Goal: Use online tool/utility: Utilize a website feature to perform a specific function

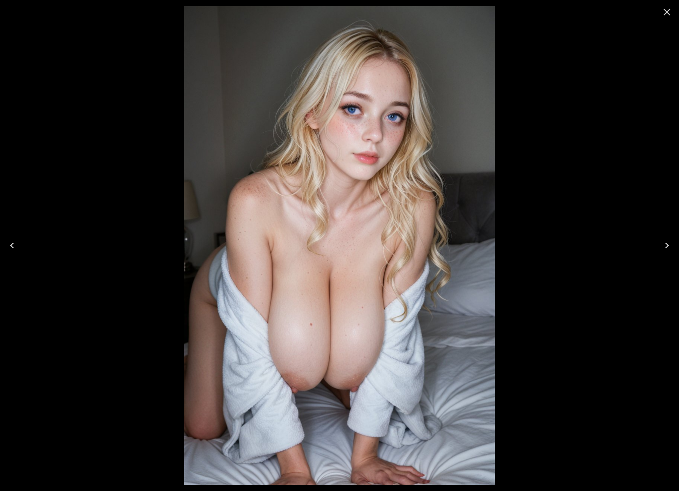
scroll to position [1003, 0]
click at [541, 104] on div at bounding box center [339, 245] width 679 height 491
click at [670, 12] on icon "Close" at bounding box center [667, 12] width 12 height 12
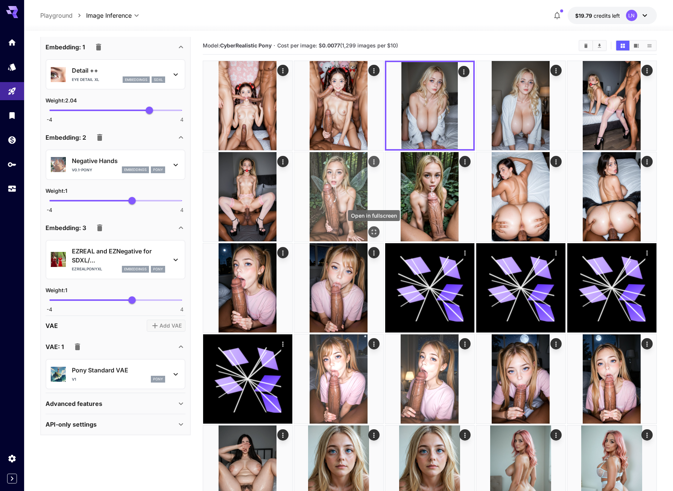
click at [372, 229] on icon "Open in fullscreen" at bounding box center [374, 232] width 8 height 8
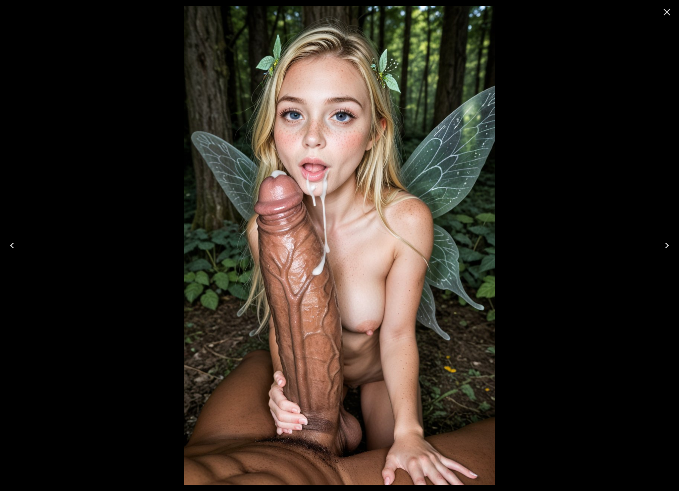
click at [669, 11] on icon "Close" at bounding box center [667, 12] width 12 height 12
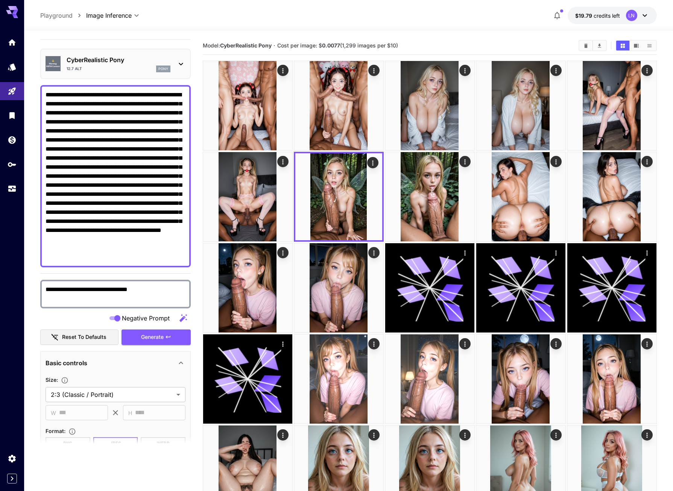
scroll to position [0, 0]
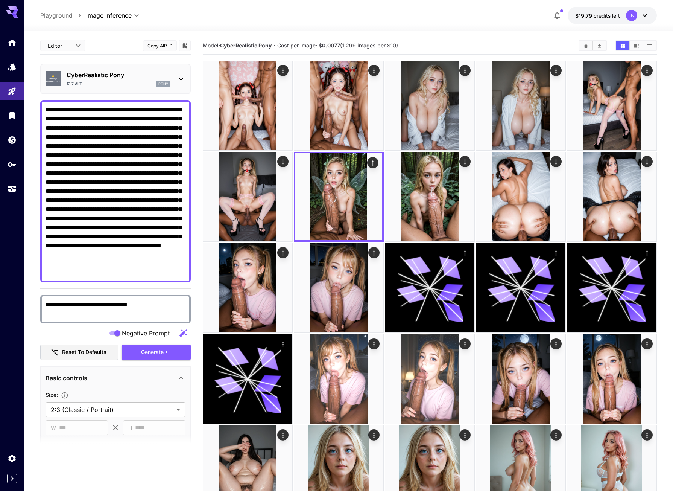
drag, startPoint x: 145, startPoint y: 128, endPoint x: 189, endPoint y: 302, distance: 180.0
paste textarea
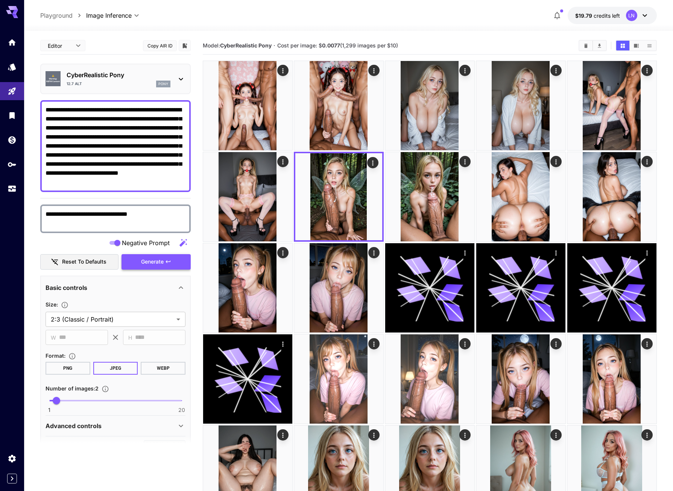
type textarea "**********"
click at [157, 266] on span "Generate" at bounding box center [152, 261] width 23 height 9
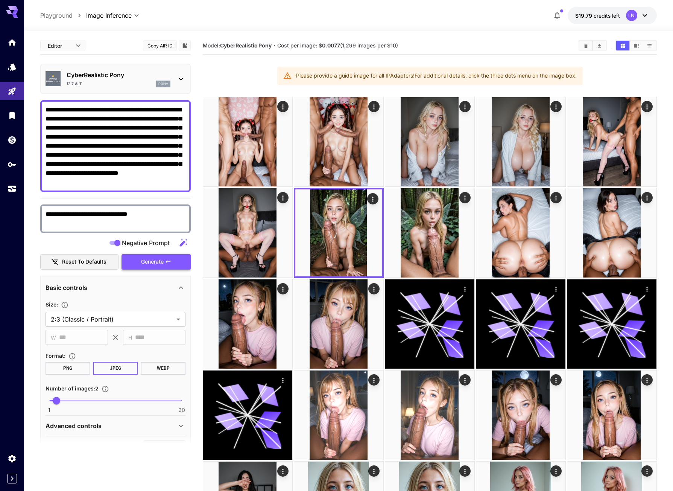
click at [177, 260] on button "Generate" at bounding box center [156, 261] width 69 height 15
click at [164, 263] on button "Generate" at bounding box center [156, 261] width 69 height 15
click at [13, 191] on icon "Usage" at bounding box center [12, 186] width 9 height 9
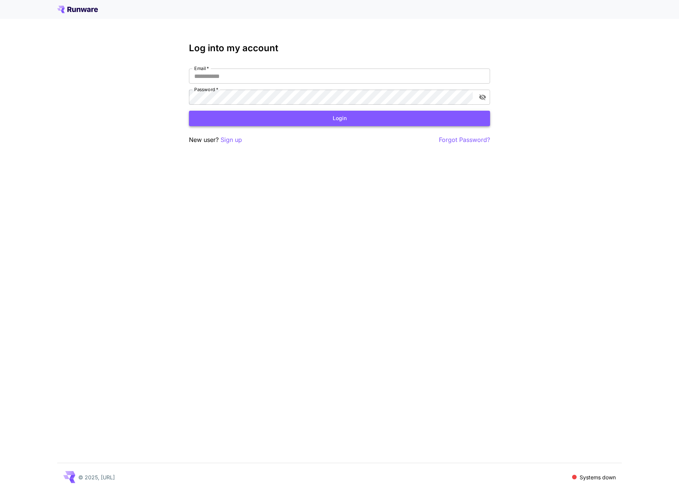
type input "**********"
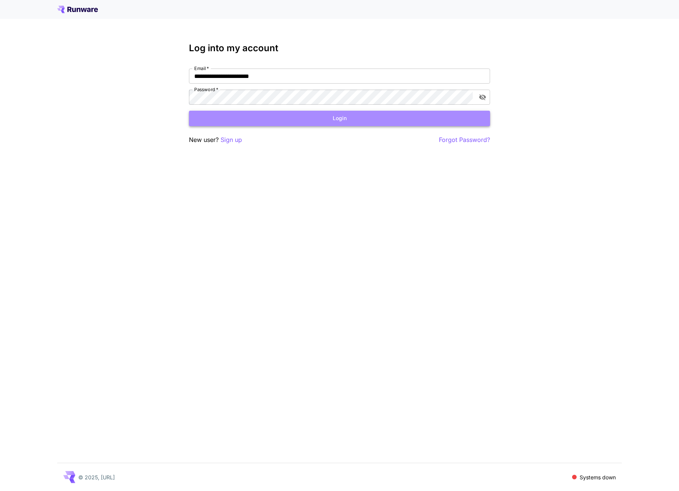
click at [387, 114] on button "Login" at bounding box center [339, 118] width 301 height 15
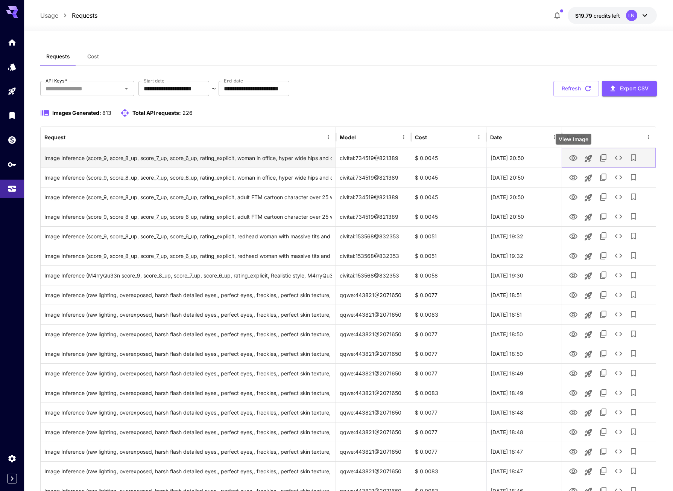
click at [573, 155] on icon "View Image" at bounding box center [573, 158] width 9 height 9
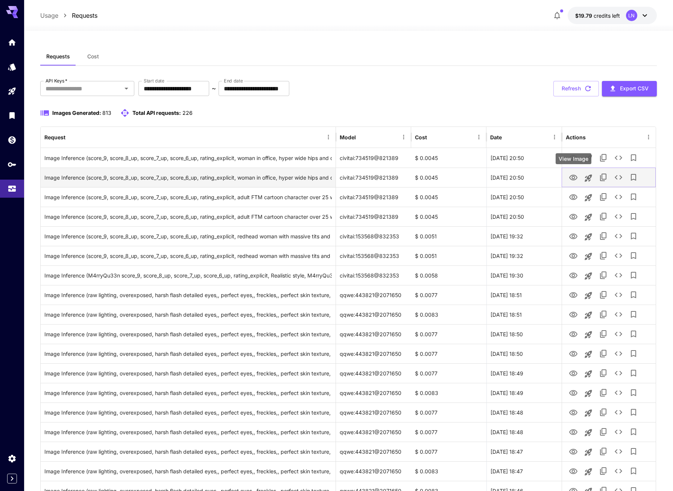
click at [575, 177] on icon "View Image" at bounding box center [574, 178] width 8 height 6
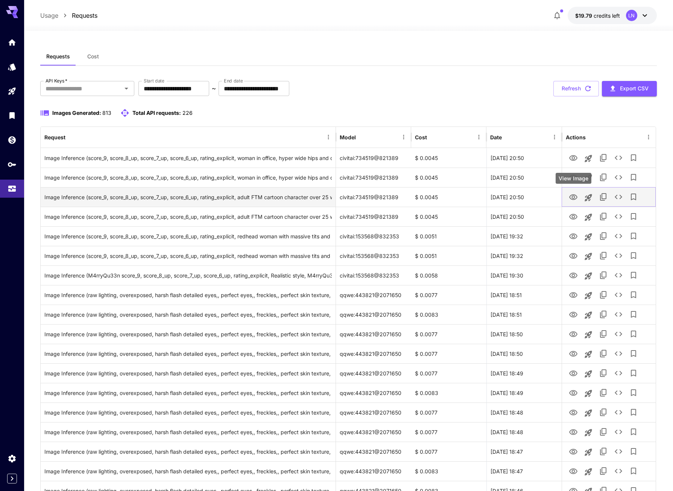
click at [574, 197] on icon "View Image" at bounding box center [573, 197] width 9 height 9
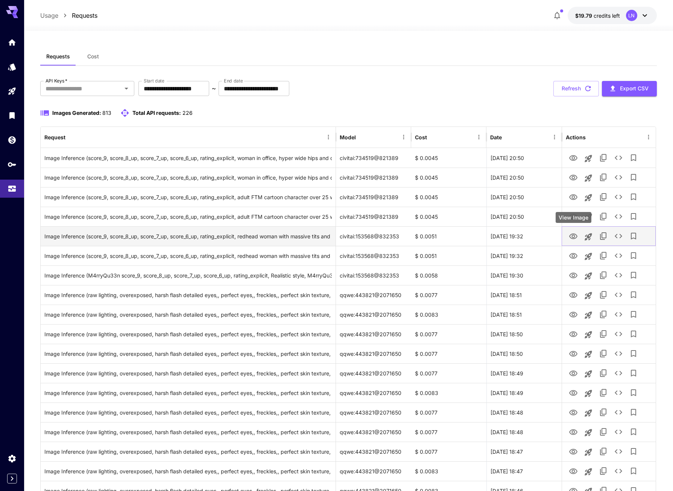
click at [576, 235] on icon "View Image" at bounding box center [573, 236] width 9 height 9
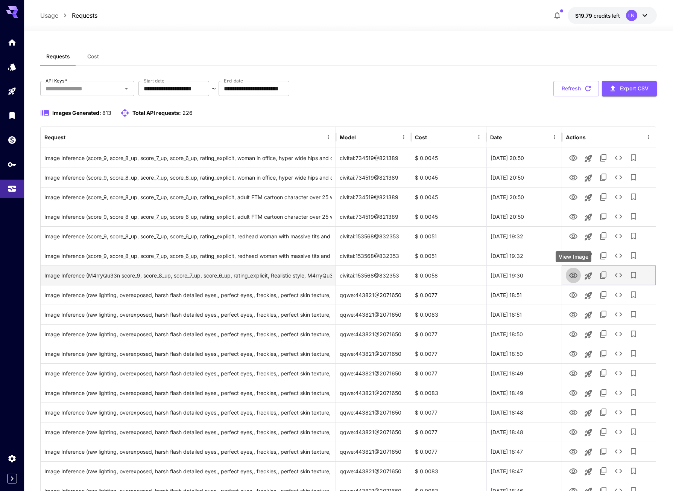
click at [573, 270] on link "View Image" at bounding box center [573, 274] width 9 height 9
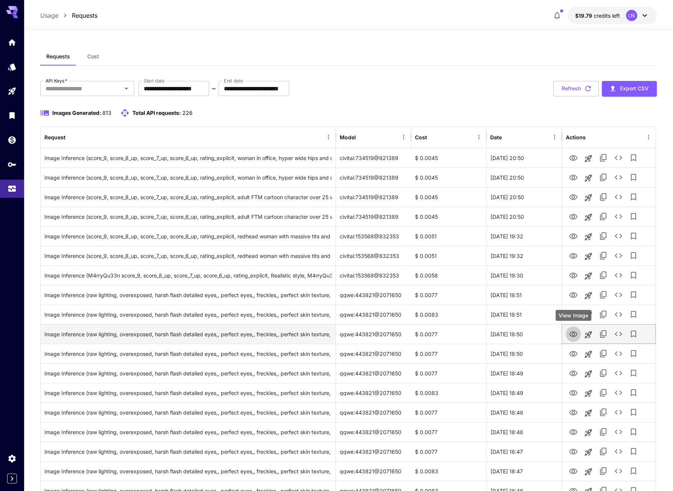
click at [574, 330] on icon "View Image" at bounding box center [573, 334] width 9 height 9
click at [592, 336] on icon "Launch in playground" at bounding box center [588, 334] width 9 height 9
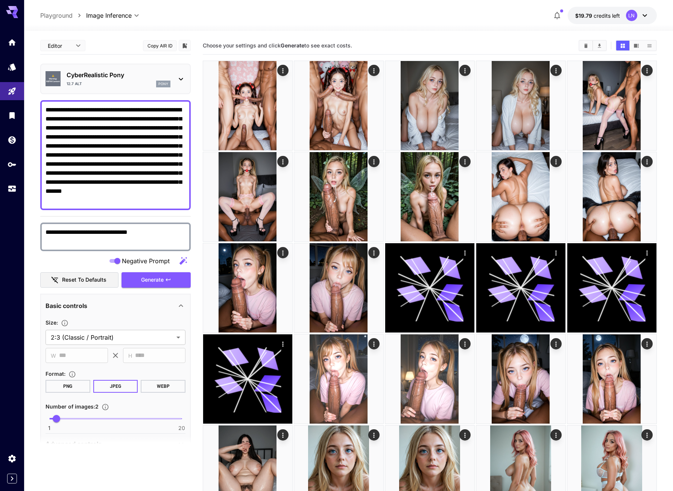
type textarea "**********"
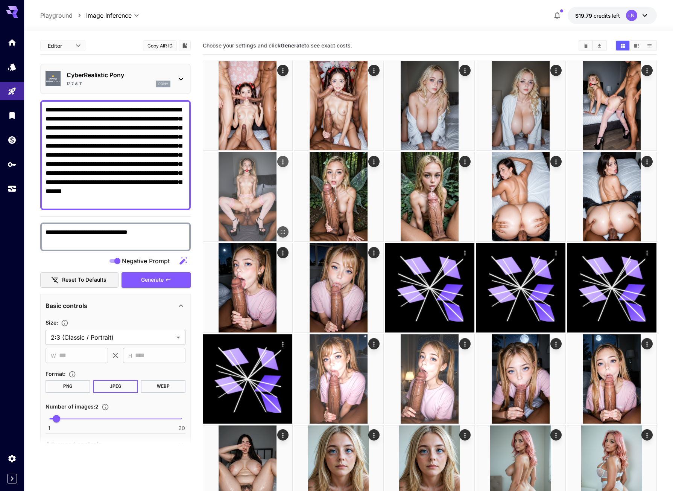
type input "**********"
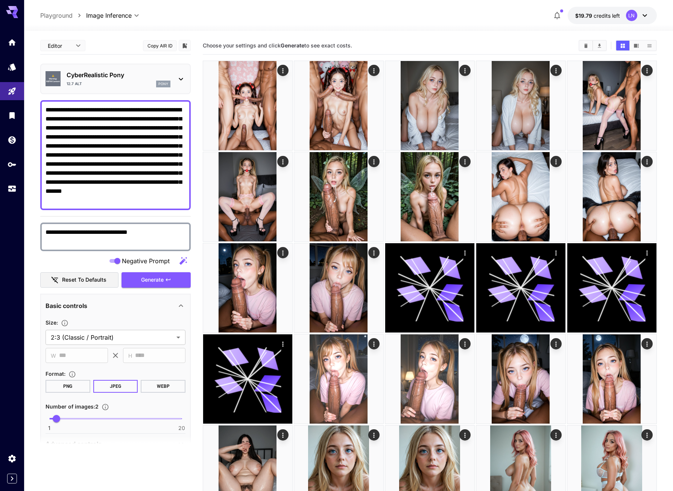
drag, startPoint x: 145, startPoint y: 128, endPoint x: 177, endPoint y: 210, distance: 88.6
paste textarea
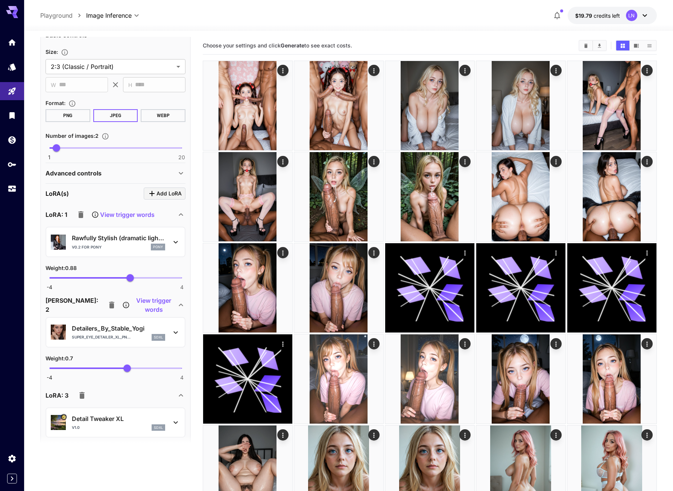
scroll to position [151, 0]
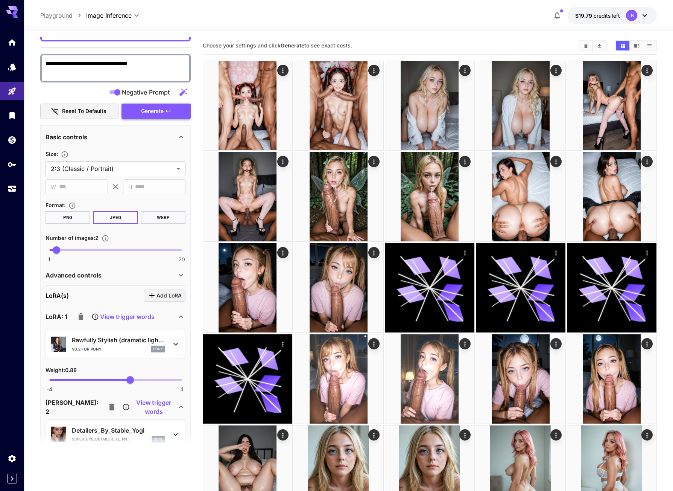
type textarea "**********"
click at [159, 110] on span "Generate" at bounding box center [152, 111] width 23 height 9
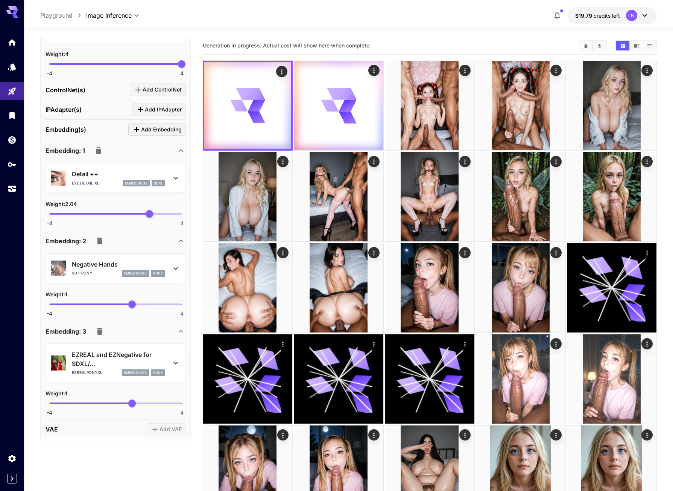
scroll to position [646, 0]
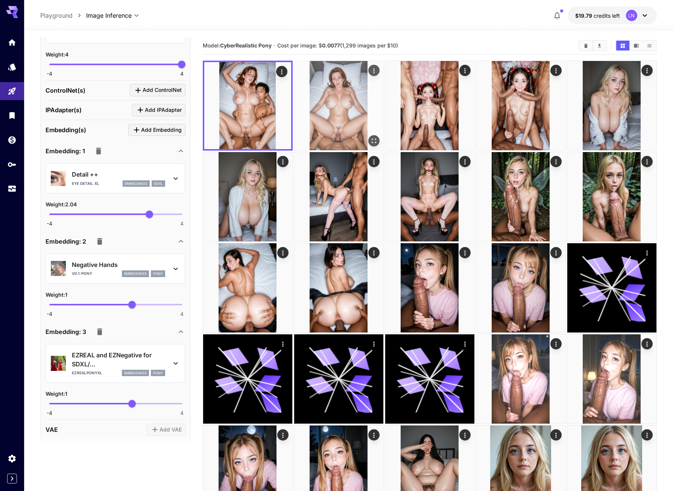
click at [375, 139] on icon "Open in fullscreen" at bounding box center [374, 141] width 8 height 8
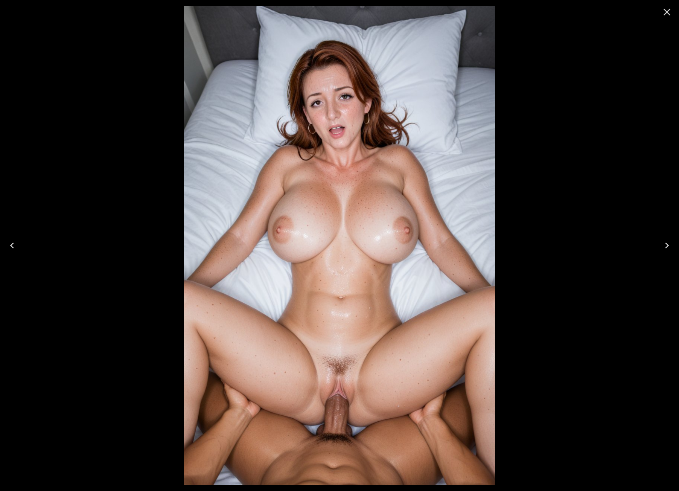
click at [15, 248] on icon "Previous" at bounding box center [12, 245] width 12 height 12
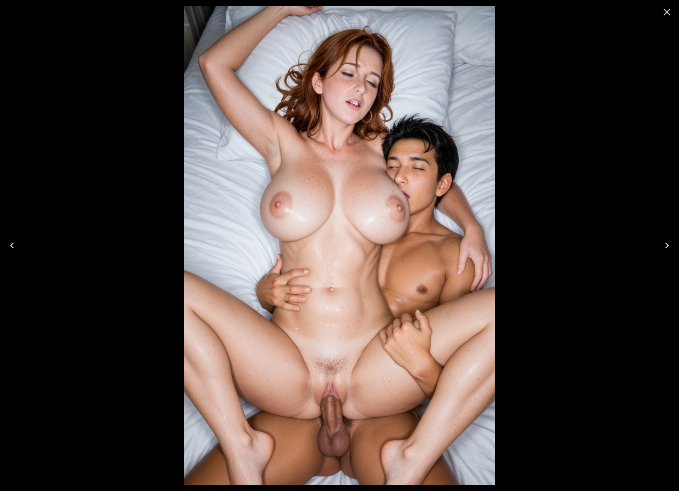
click at [661, 9] on icon "Close" at bounding box center [667, 12] width 12 height 12
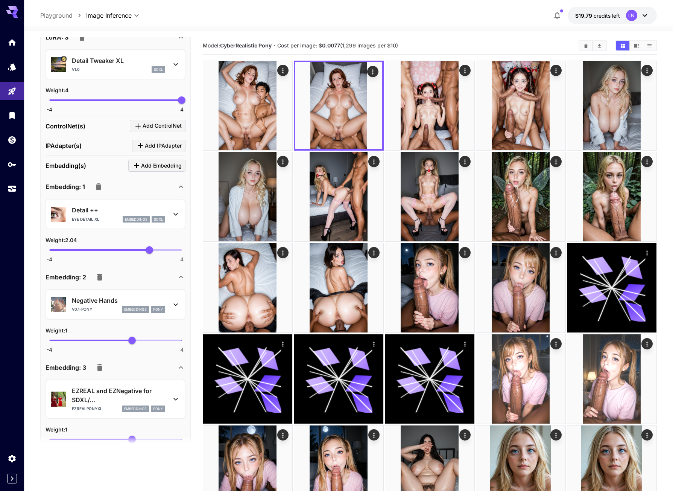
scroll to position [609, 0]
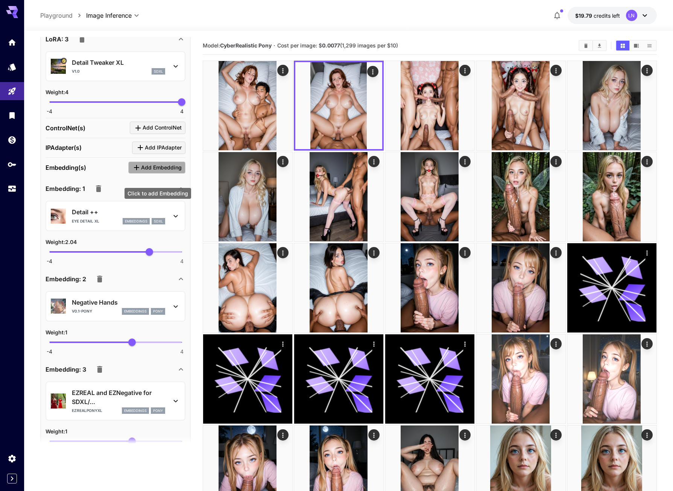
click at [151, 172] on span "Add Embedding" at bounding box center [161, 167] width 41 height 9
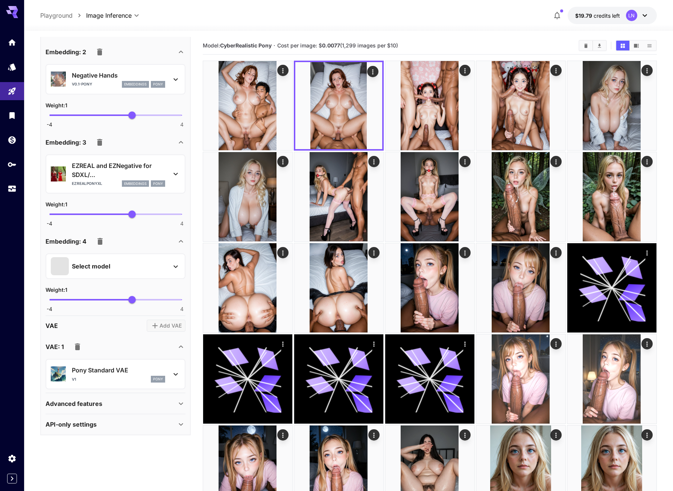
scroll to position [845, 0]
click at [96, 270] on p "Select model" at bounding box center [91, 266] width 38 height 9
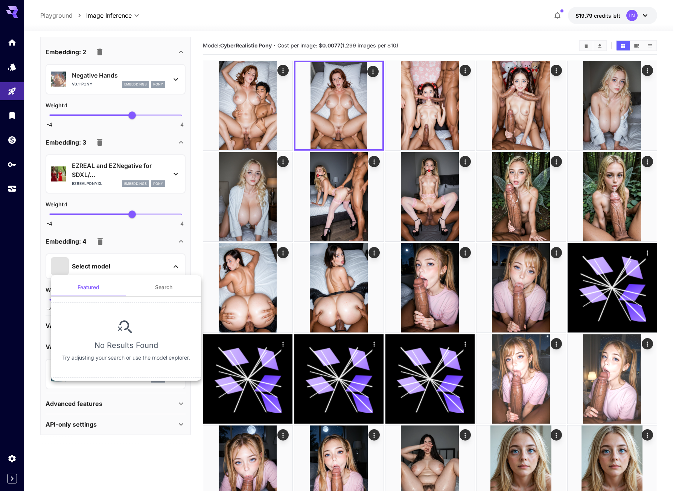
click at [147, 288] on button "Search" at bounding box center [163, 287] width 75 height 18
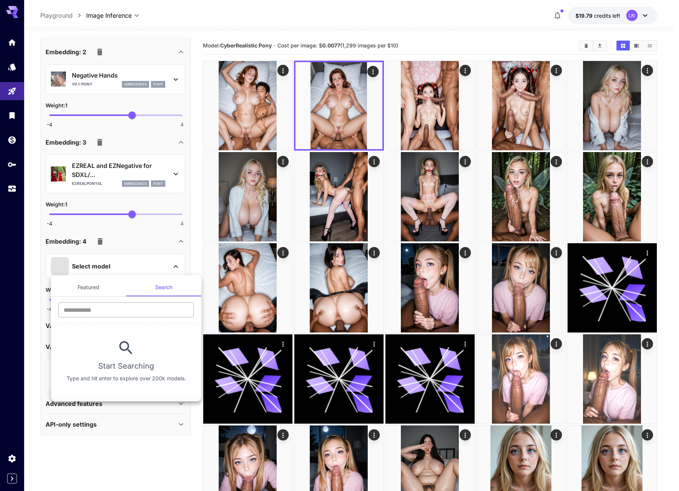
click at [116, 313] on input "text" at bounding box center [126, 309] width 136 height 15
paste input "**********"
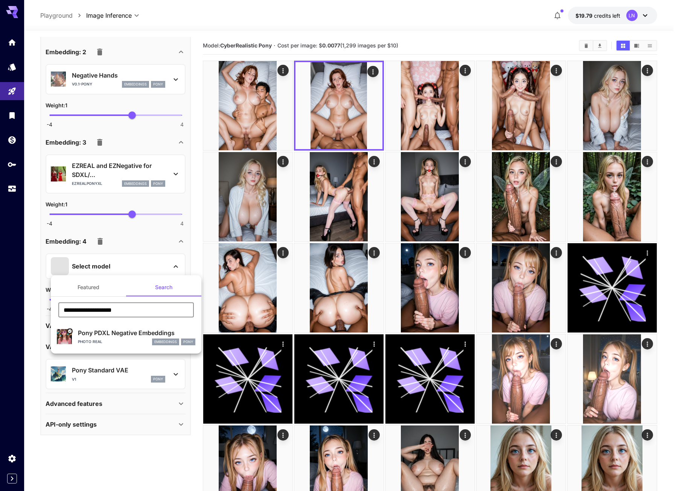
type input "**********"
click at [118, 339] on div "Photo Real embeddings Pony" at bounding box center [136, 341] width 117 height 7
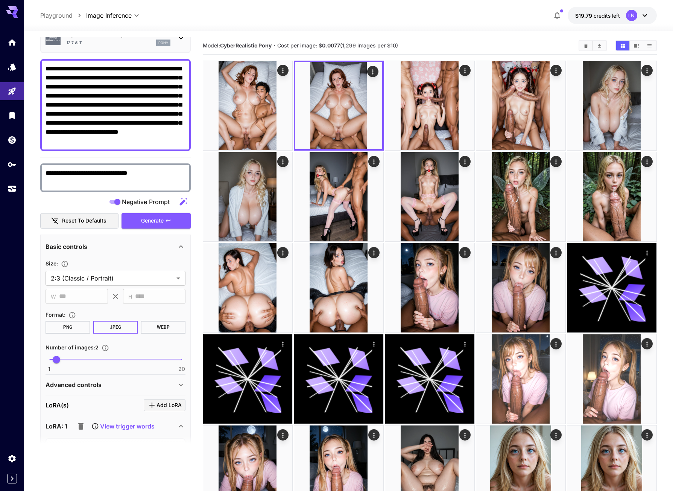
scroll to position [0, 0]
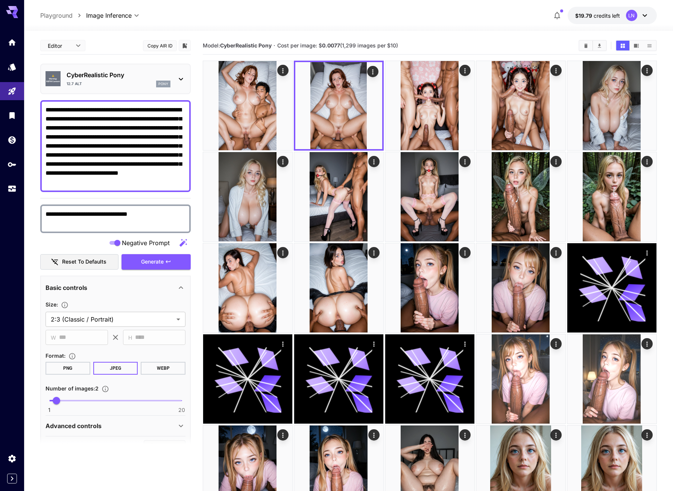
click at [103, 125] on textarea "**********" at bounding box center [116, 145] width 140 height 81
paste textarea "*******"
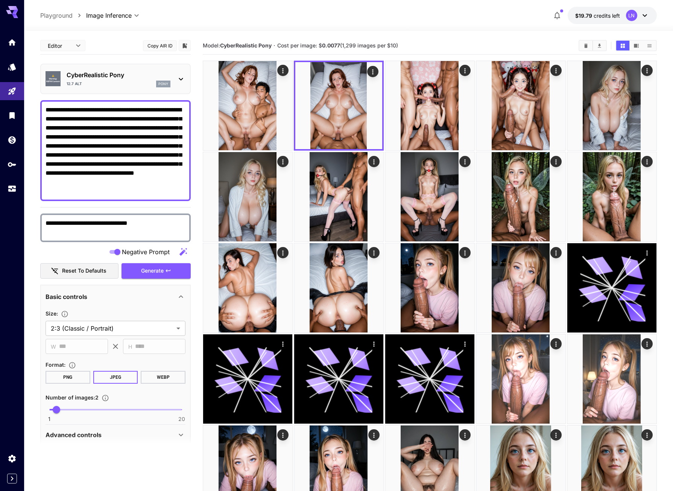
type textarea "**********"
click at [161, 271] on span "Generate" at bounding box center [152, 270] width 23 height 9
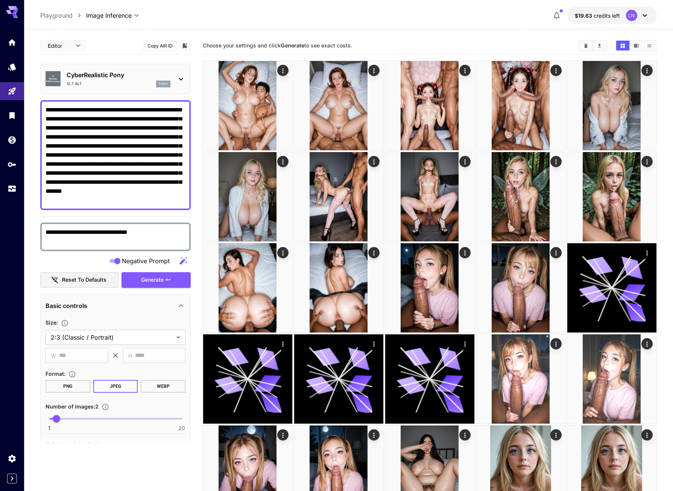
type input "**********"
click at [15, 69] on icon "Models" at bounding box center [12, 64] width 9 height 9
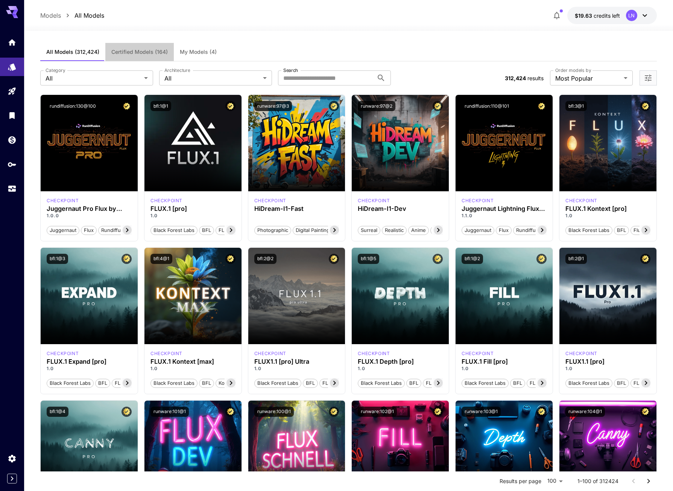
click at [166, 57] on button "Certified Models (164)" at bounding box center [139, 52] width 69 height 18
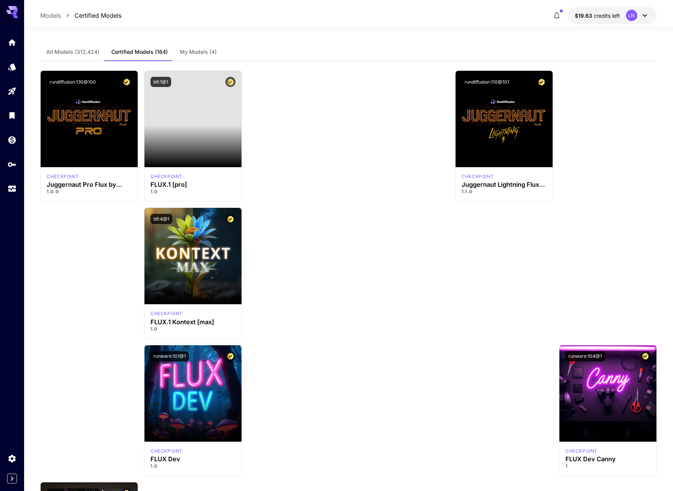
click at [185, 52] on span "My Models (4)" at bounding box center [198, 52] width 37 height 7
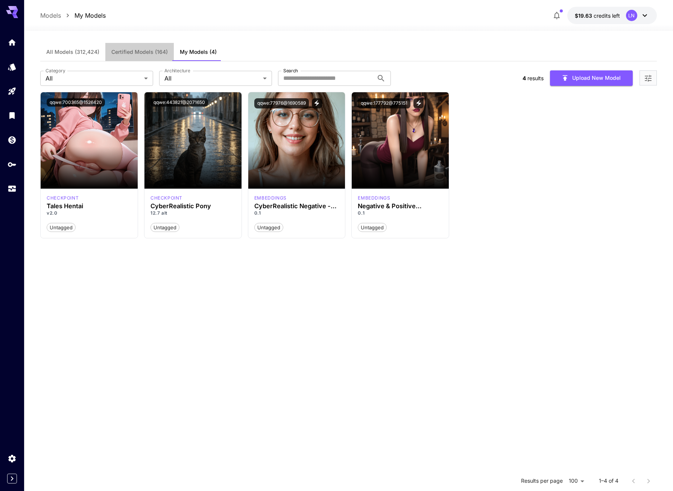
drag, startPoint x: 132, startPoint y: 53, endPoint x: 101, endPoint y: 53, distance: 30.5
click at [131, 53] on span "Certified Models (164)" at bounding box center [139, 52] width 56 height 7
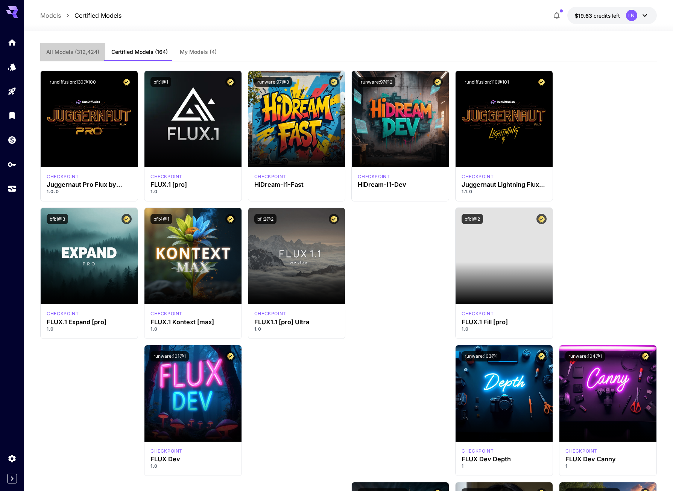
click at [53, 51] on span "All Models (312,424)" at bounding box center [72, 52] width 53 height 7
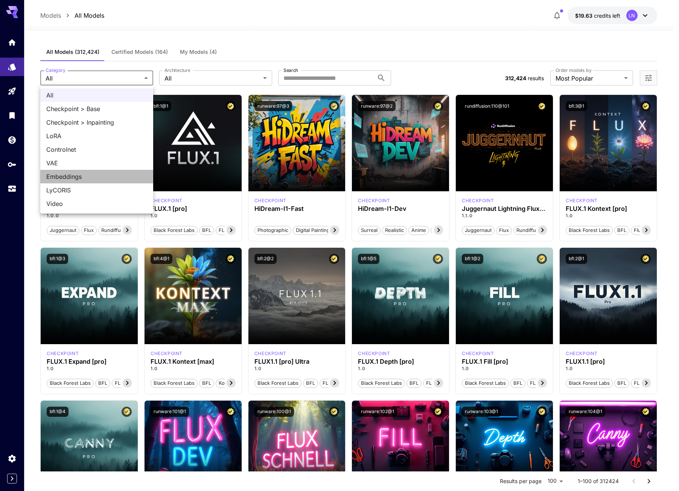
click at [67, 176] on span "Embeddings" at bounding box center [96, 176] width 101 height 9
type input "**********"
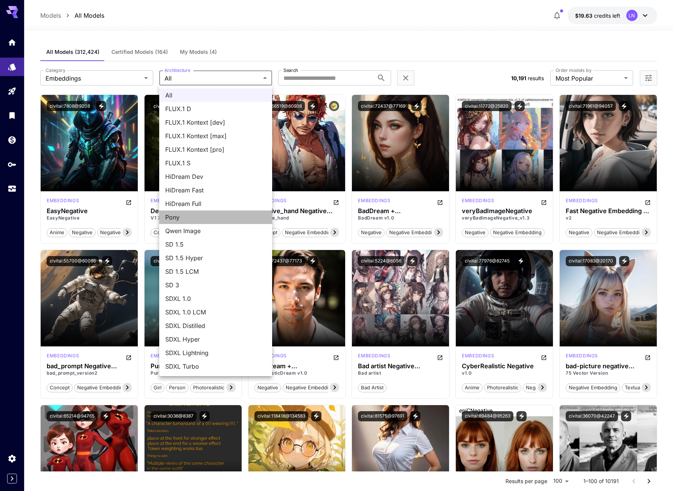
click at [197, 220] on span "Pony" at bounding box center [215, 217] width 101 height 9
type input "****"
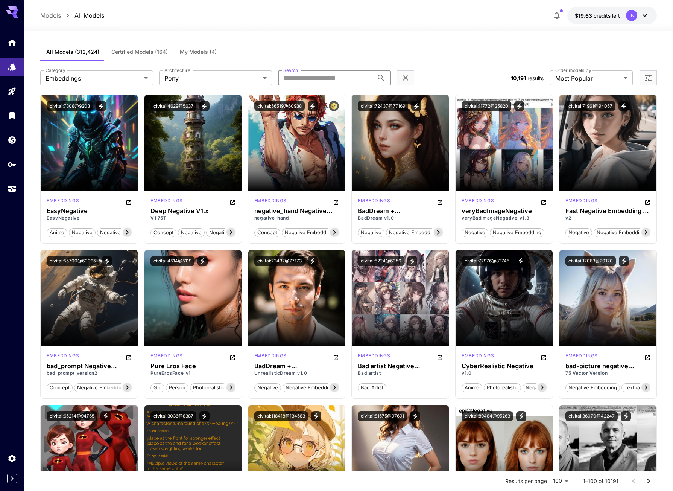
click at [323, 77] on input "Search" at bounding box center [326, 77] width 96 height 15
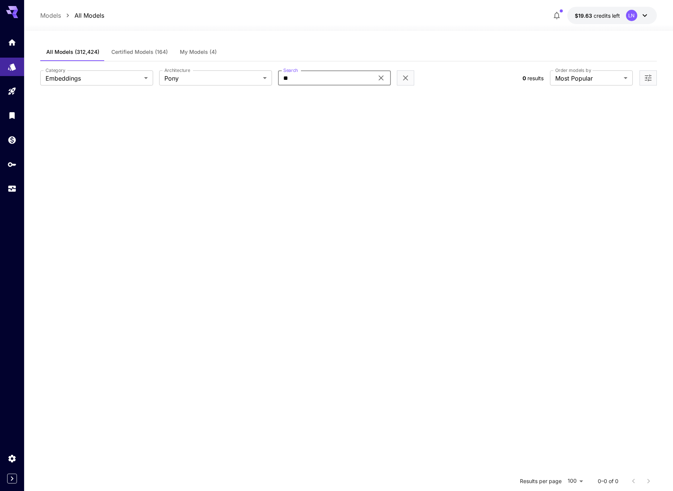
type input "*"
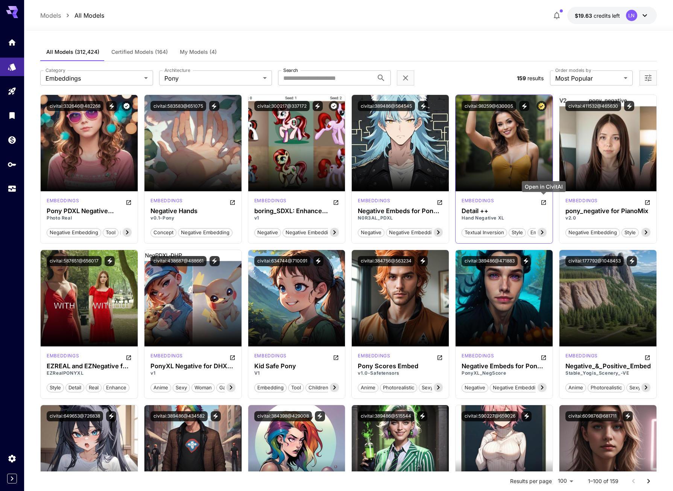
click at [546, 203] on icon "Open in CivitAI" at bounding box center [544, 202] width 5 height 5
click at [526, 107] on icon "View trigger words" at bounding box center [524, 106] width 5 height 6
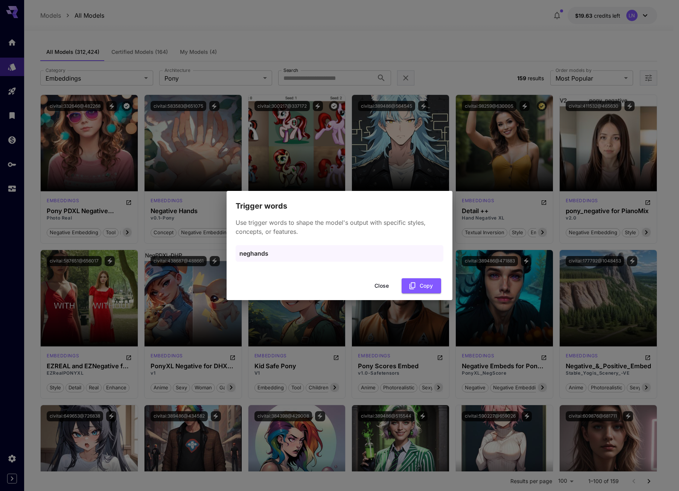
click at [384, 286] on button "Close" at bounding box center [382, 285] width 34 height 15
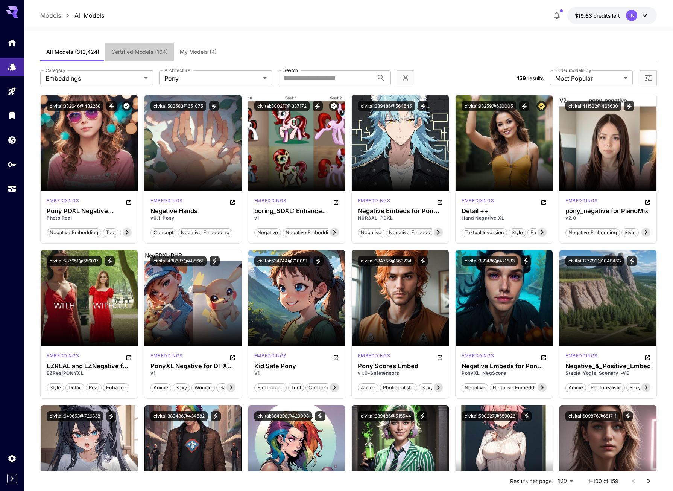
click at [135, 50] on span "Certified Models (164)" at bounding box center [139, 52] width 56 height 7
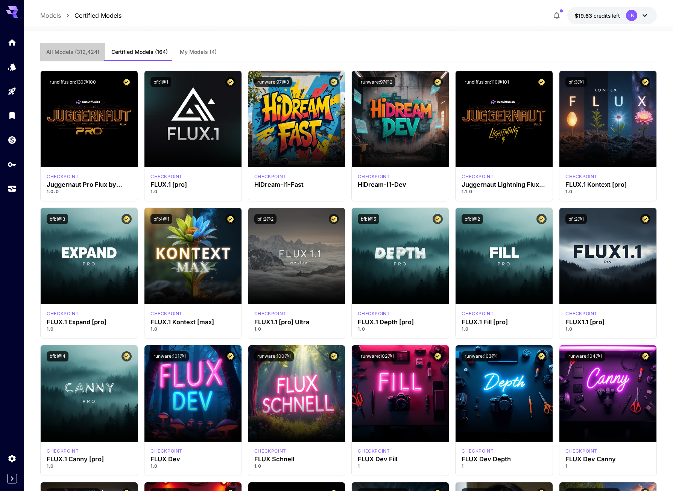
click at [77, 52] on span "All Models (312,424)" at bounding box center [72, 52] width 53 height 7
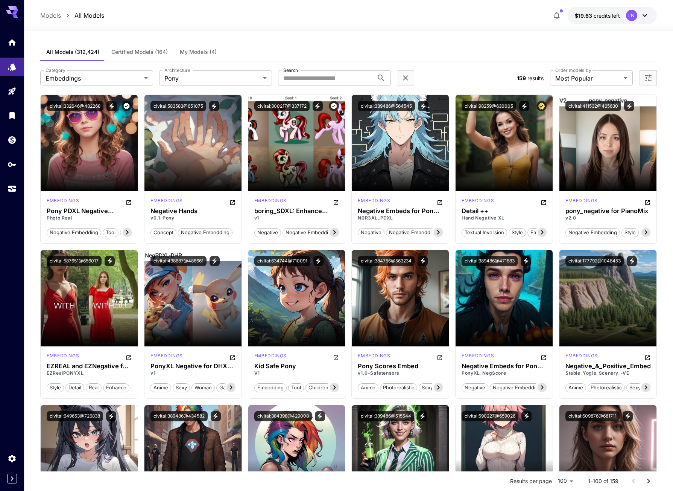
click at [644, 77] on icon "Open more filters" at bounding box center [648, 77] width 9 height 9
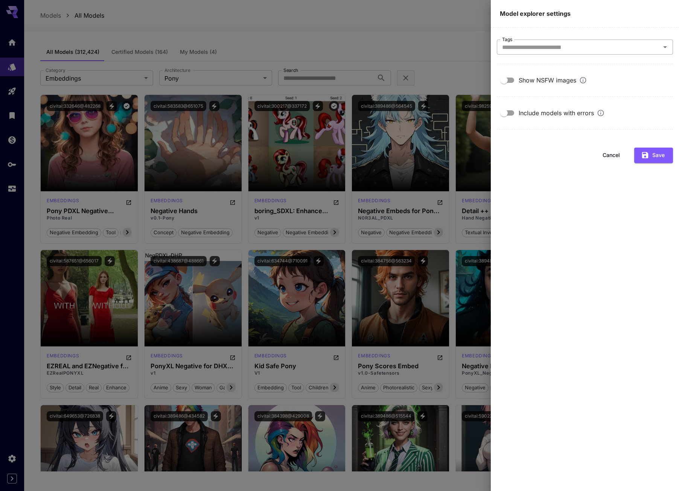
click at [541, 48] on input "Tags" at bounding box center [578, 47] width 159 height 11
click at [496, 79] on main "Tags Tags Show NSFW images Include models with errors Cancel Save" at bounding box center [585, 258] width 188 height 463
click at [648, 158] on icon "button" at bounding box center [645, 155] width 6 height 6
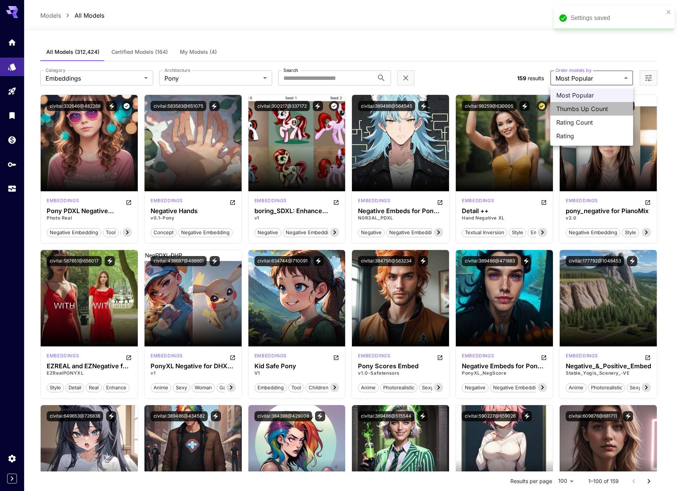
click at [593, 110] on span "Thumbs Up Count" at bounding box center [591, 108] width 71 height 9
type input "**********"
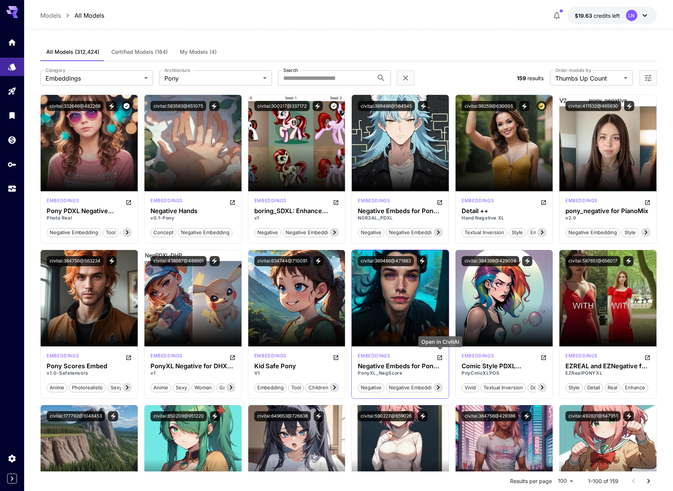
click at [439, 358] on icon "Open in CivitAI" at bounding box center [440, 357] width 5 height 5
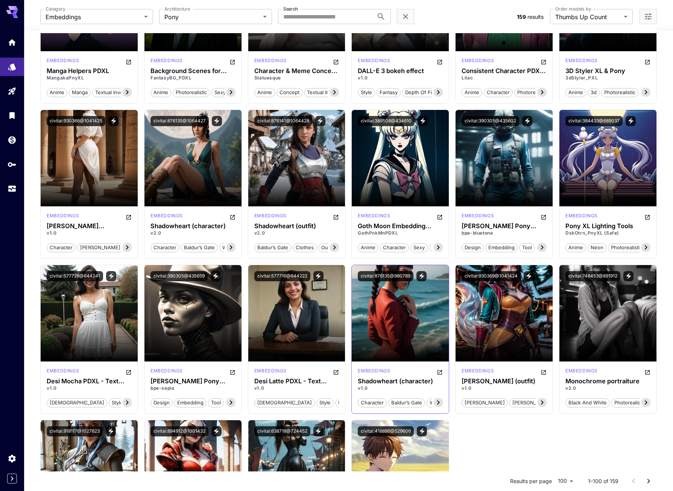
scroll to position [2183, 0]
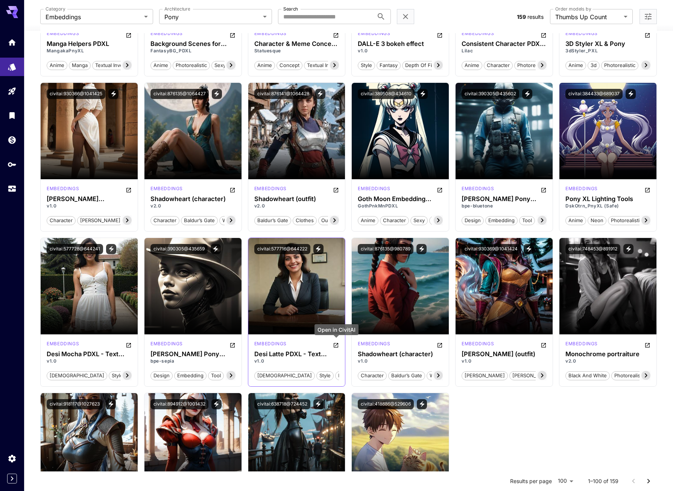
click at [337, 346] on icon "Open in CivitAI" at bounding box center [336, 345] width 6 height 6
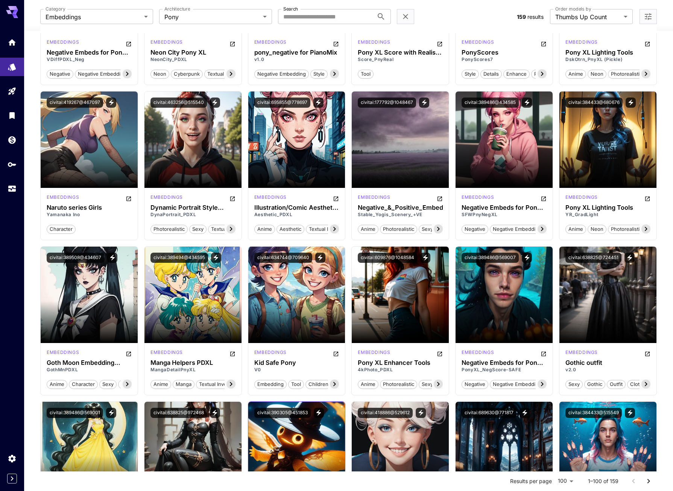
scroll to position [743, 0]
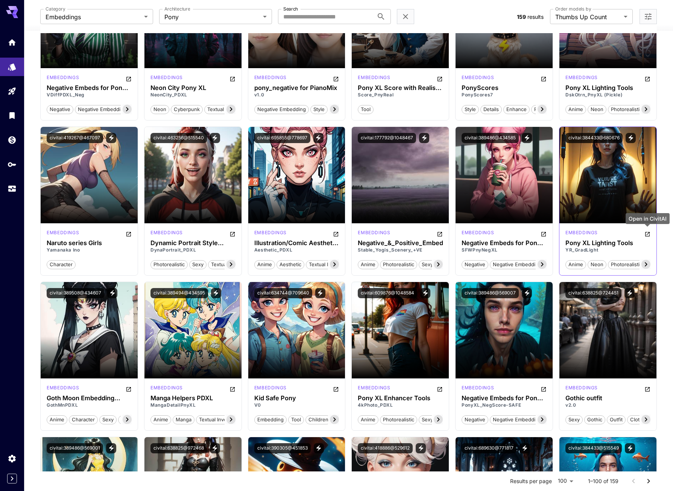
click at [647, 234] on icon "Open in CivitAI" at bounding box center [648, 234] width 6 height 6
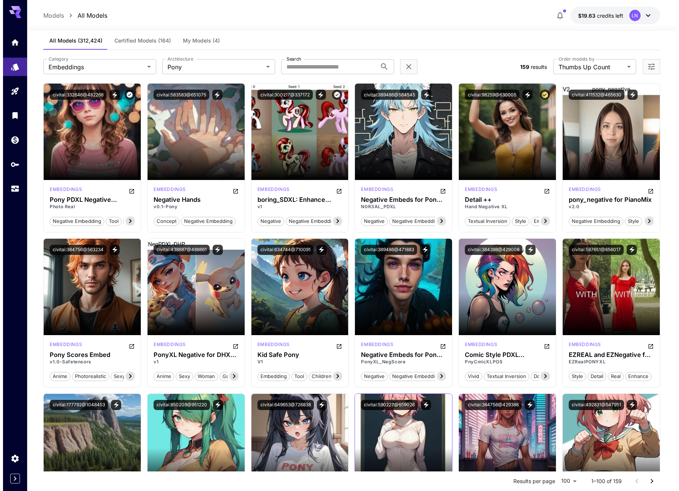
scroll to position [0, 0]
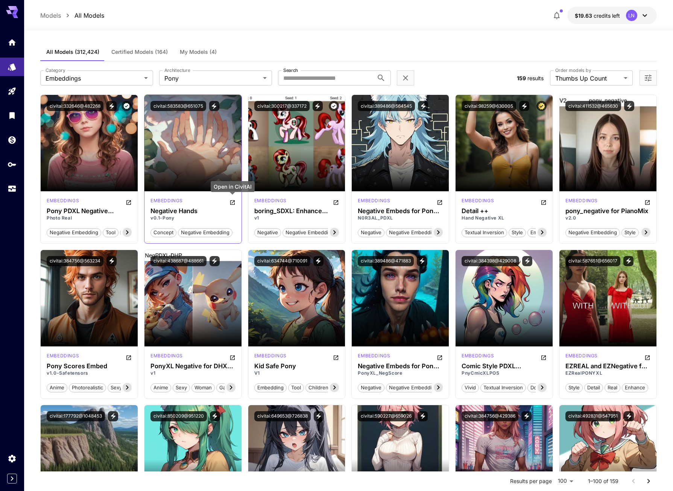
click at [232, 202] on icon "Open in CivitAI" at bounding box center [233, 203] width 6 height 6
click at [127, 200] on icon "Open in CivitAI" at bounding box center [128, 202] width 5 height 5
click at [83, 108] on button "civitai:332646@482268" at bounding box center [75, 106] width 57 height 10
click at [112, 105] on icon "View trigger words" at bounding box center [112, 106] width 5 height 6
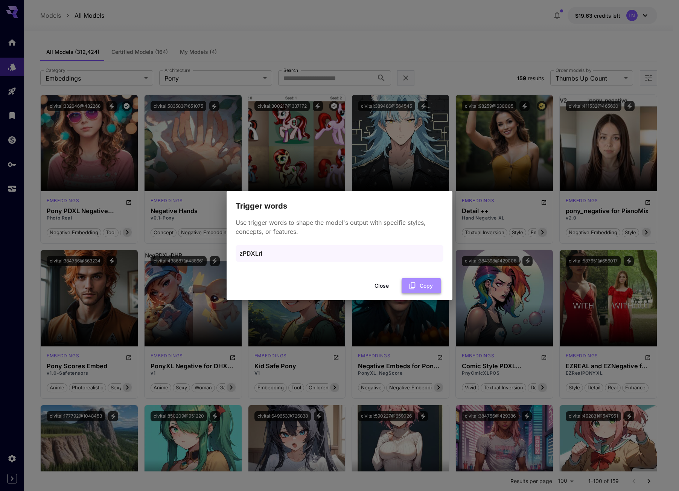
click at [432, 284] on button "Copy" at bounding box center [422, 285] width 40 height 15
click at [375, 281] on button "Close" at bounding box center [382, 285] width 34 height 15
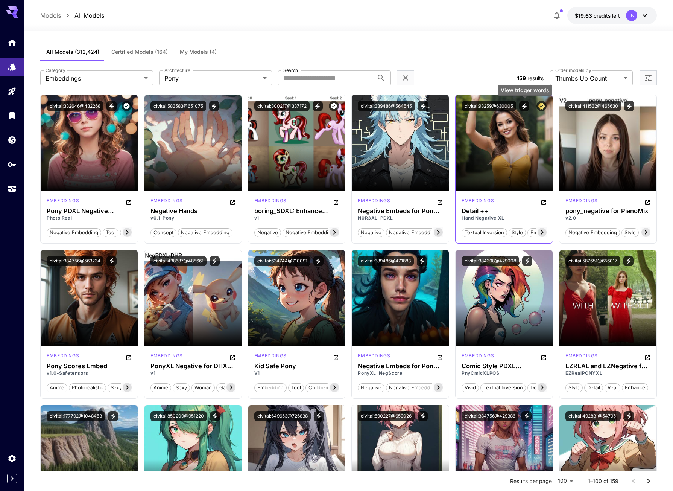
click at [528, 105] on icon "View trigger words" at bounding box center [524, 106] width 7 height 7
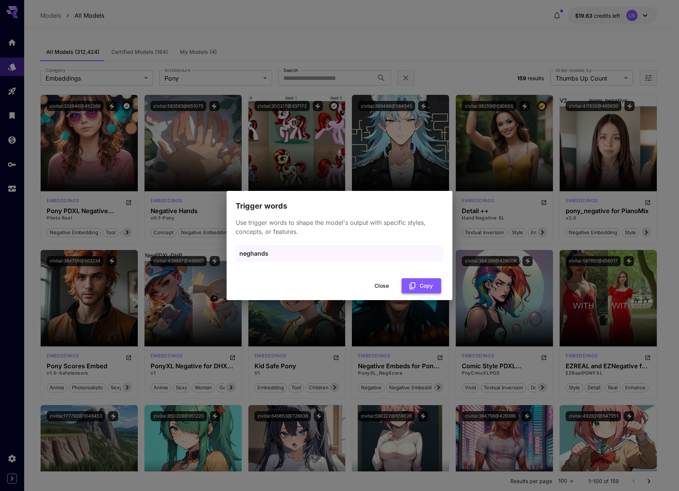
click at [414, 289] on icon "button" at bounding box center [412, 286] width 8 height 8
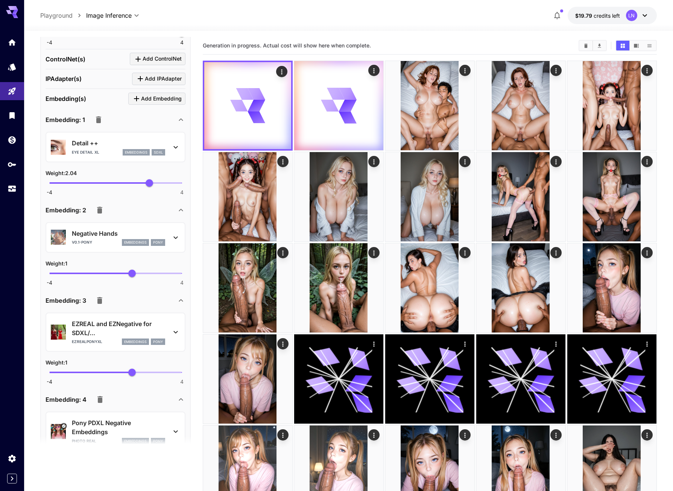
scroll to position [679, 0]
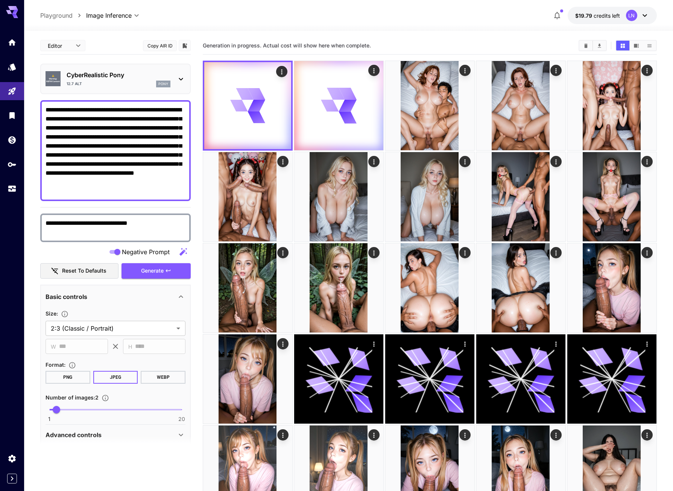
scroll to position [679, 0]
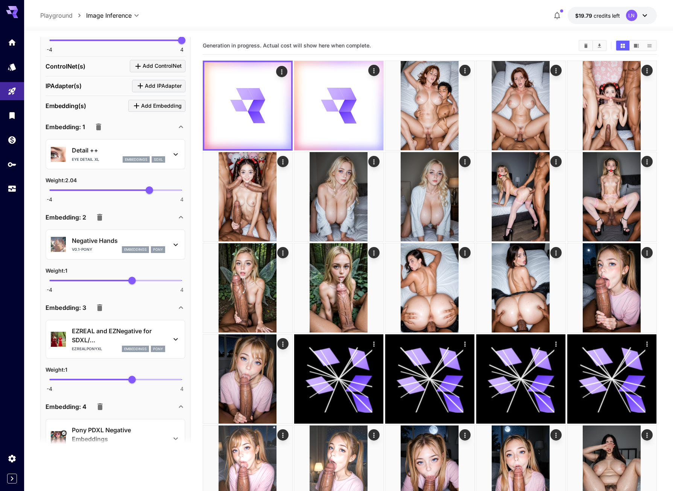
click at [119, 163] on div "Eye Detail XL embeddings sdxl" at bounding box center [118, 159] width 93 height 7
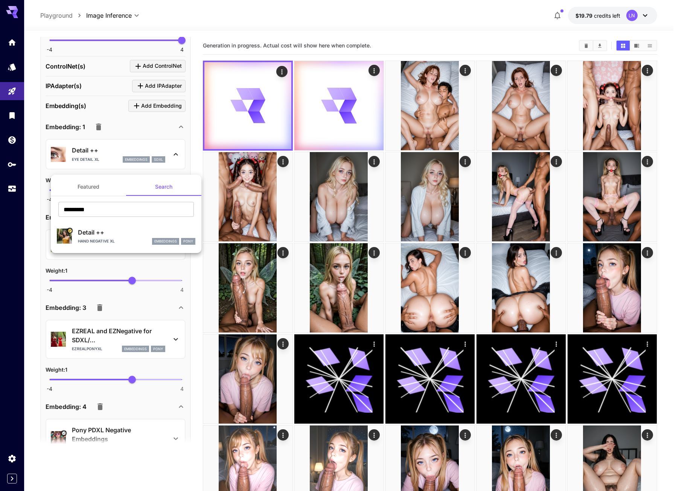
click at [111, 240] on p "Hand Negative XL" at bounding box center [96, 241] width 37 height 6
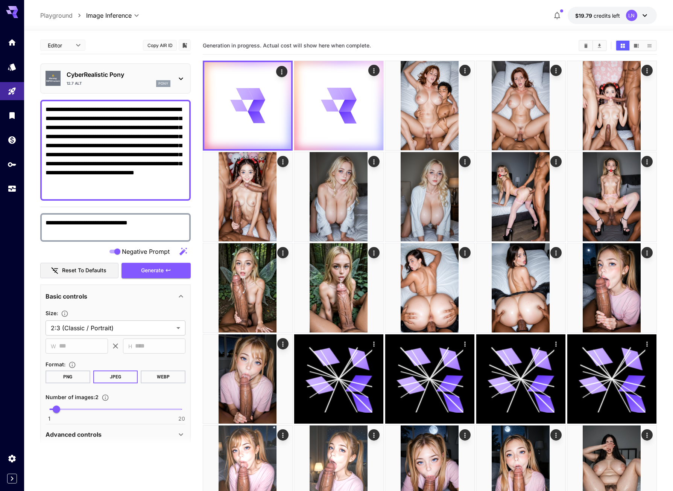
scroll to position [0, 0]
click at [153, 273] on span "Generate" at bounding box center [152, 270] width 23 height 9
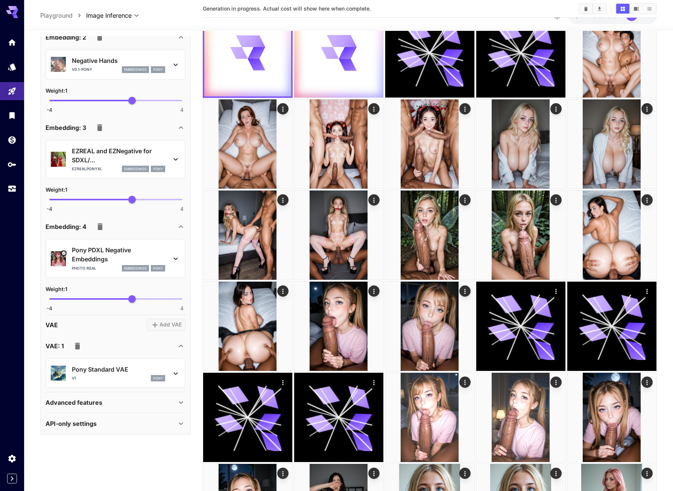
scroll to position [113, 0]
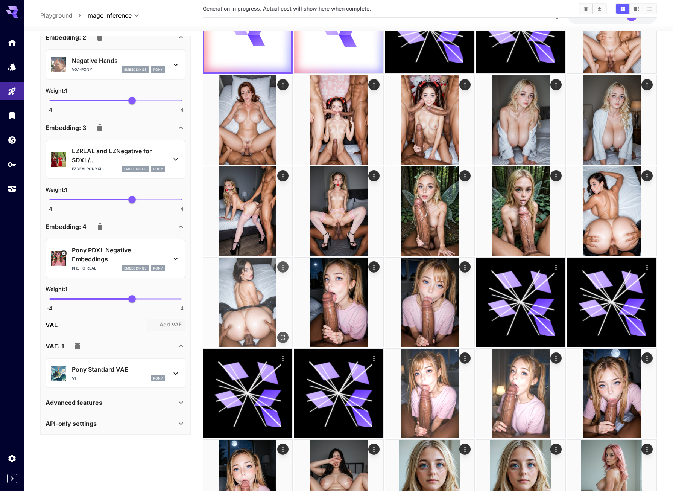
click at [282, 335] on icon "Open in fullscreen" at bounding box center [283, 337] width 5 height 5
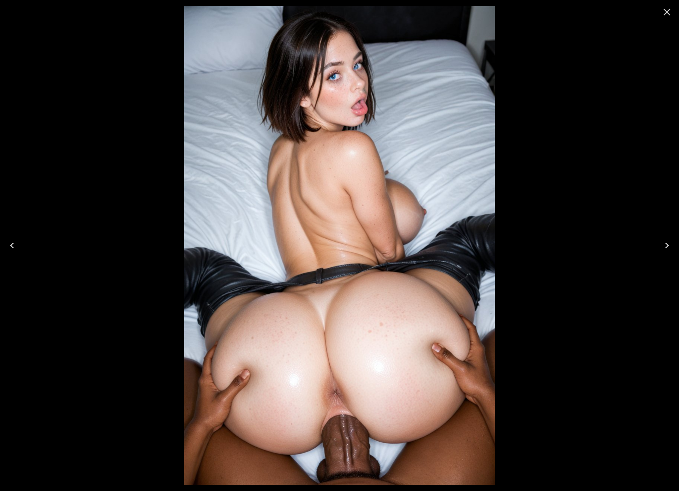
click at [668, 11] on icon "Close" at bounding box center [667, 12] width 12 height 12
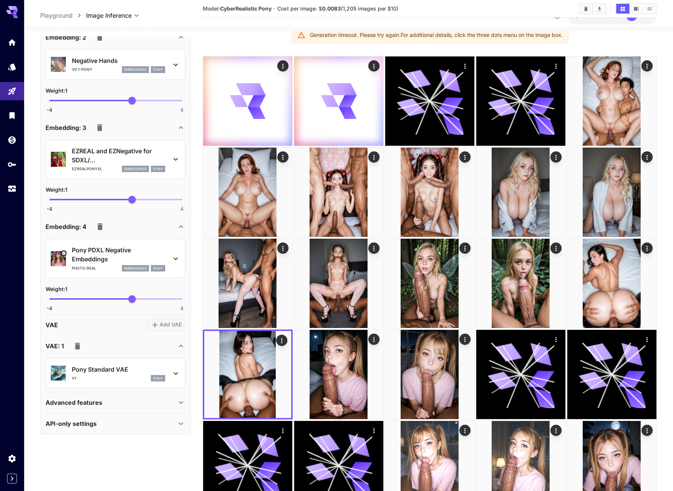
scroll to position [38, 0]
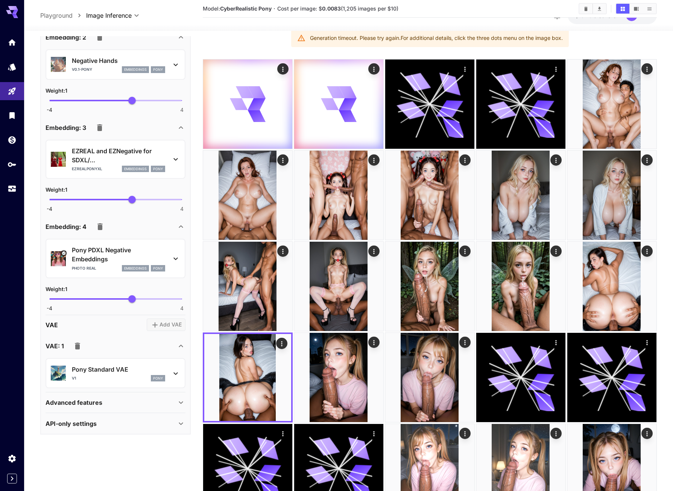
click at [98, 231] on icon "button" at bounding box center [100, 226] width 9 height 9
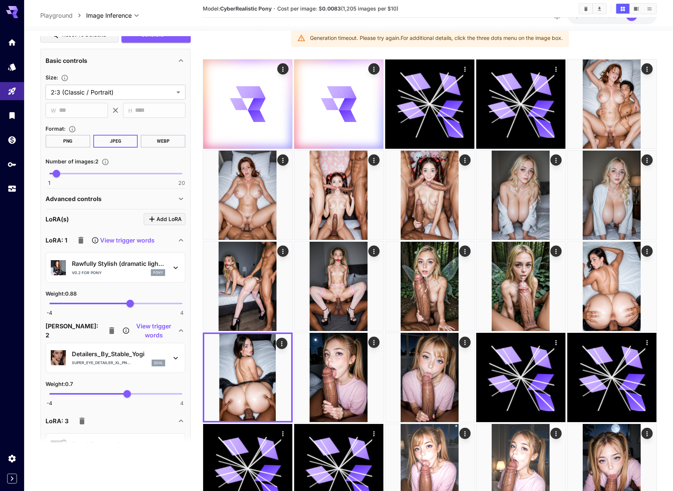
scroll to position [204, 0]
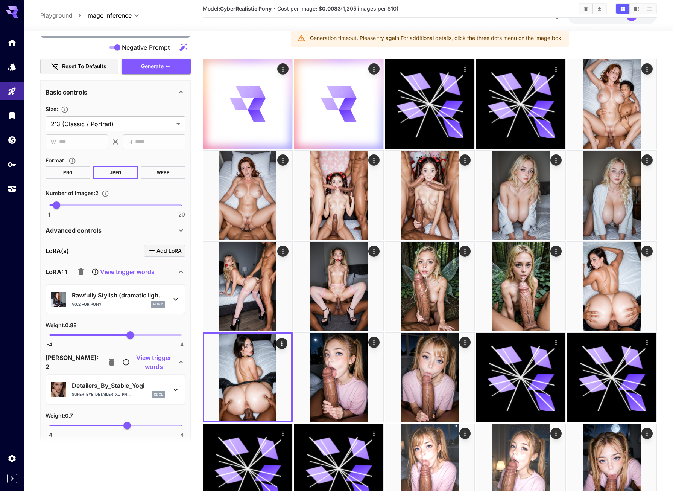
click at [179, 65] on button "Generate" at bounding box center [156, 66] width 69 height 15
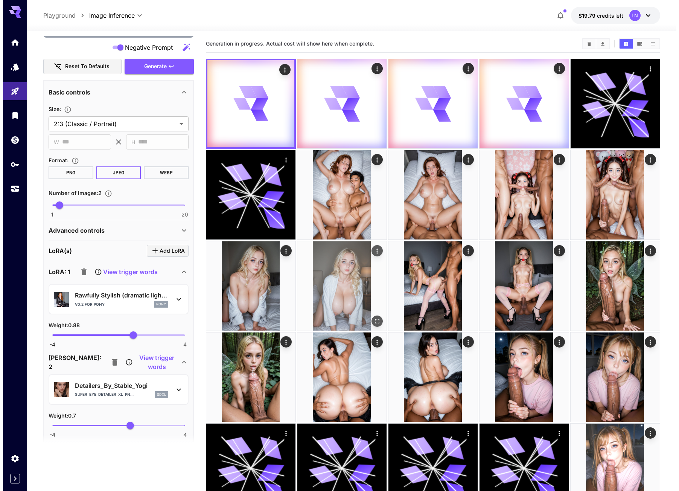
scroll to position [0, 0]
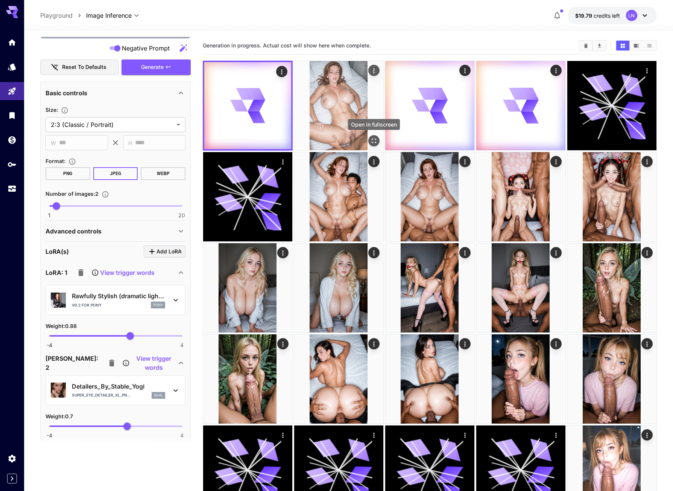
click at [375, 139] on icon "Open in fullscreen" at bounding box center [374, 141] width 8 height 8
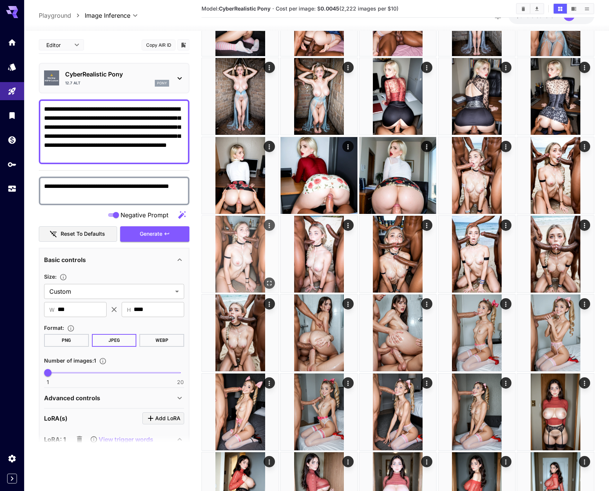
scroll to position [339, 0]
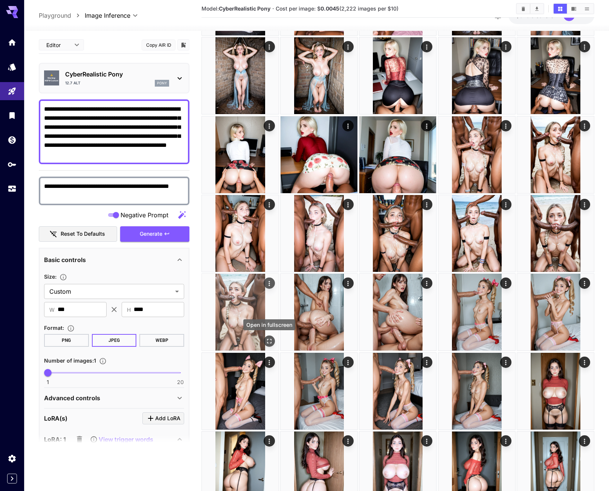
click at [267, 341] on icon "Open in fullscreen" at bounding box center [269, 341] width 8 height 8
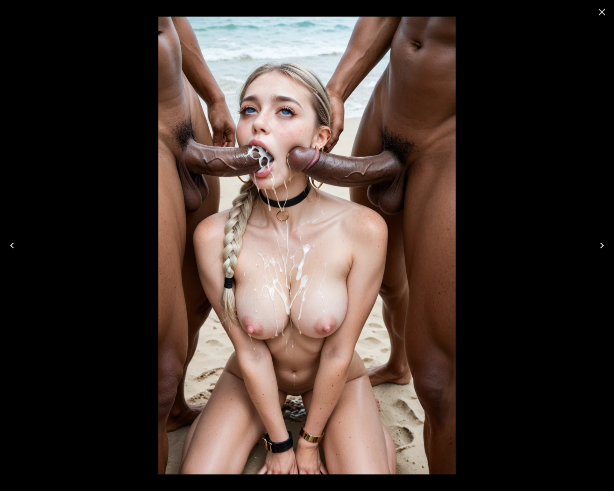
click at [602, 12] on icon "Close" at bounding box center [602, 12] width 7 height 7
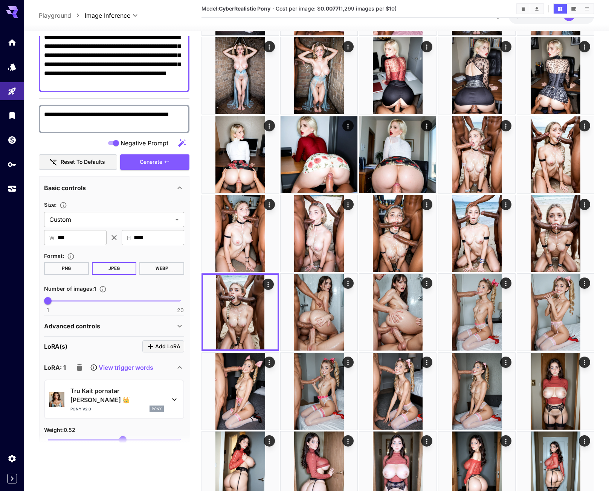
scroll to position [75, 0]
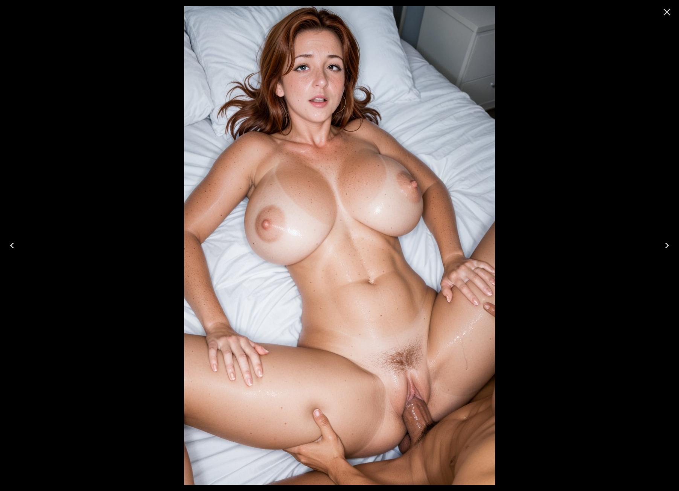
scroll to position [204, 0]
click at [663, 14] on icon "Close" at bounding box center [667, 12] width 12 height 12
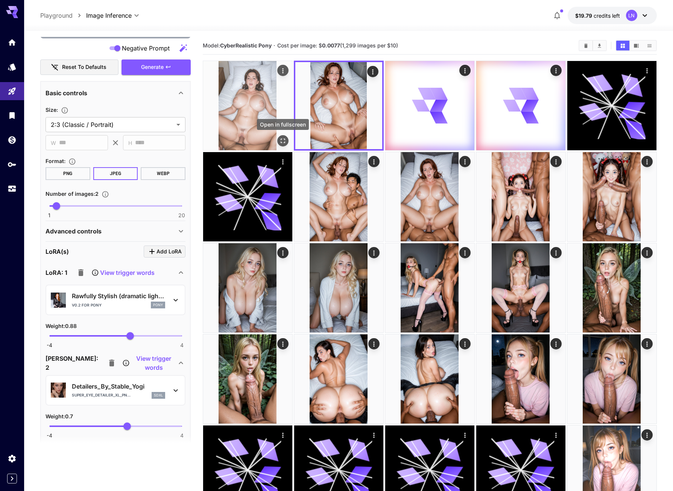
click at [278, 140] on button "Open in fullscreen" at bounding box center [282, 140] width 11 height 11
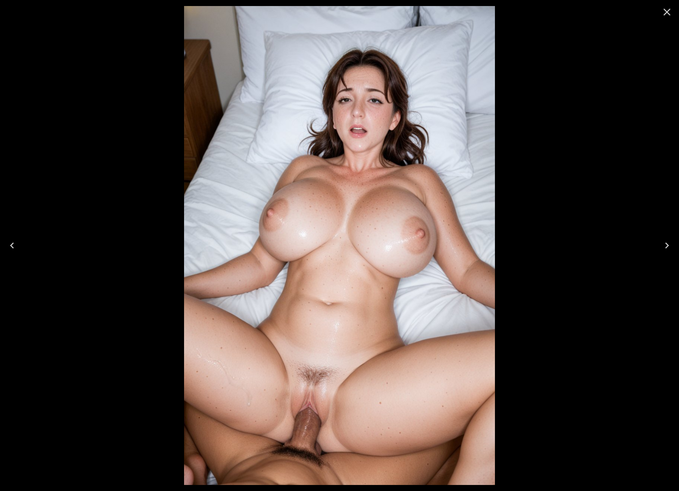
click at [656, 12] on div at bounding box center [667, 12] width 24 height 24
click at [663, 15] on icon "Close" at bounding box center [667, 12] width 12 height 12
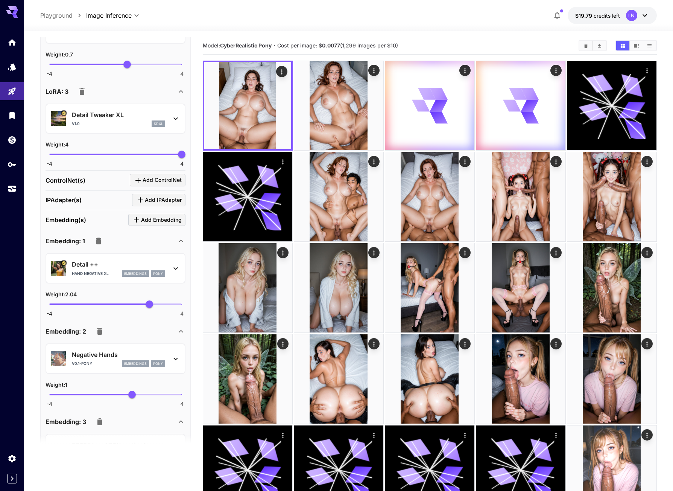
scroll to position [580, 0]
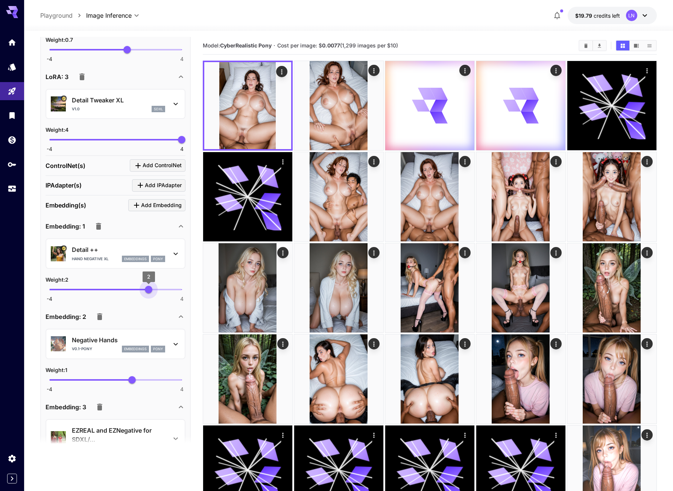
type input "****"
click at [148, 293] on span "1.95" at bounding box center [148, 290] width 8 height 8
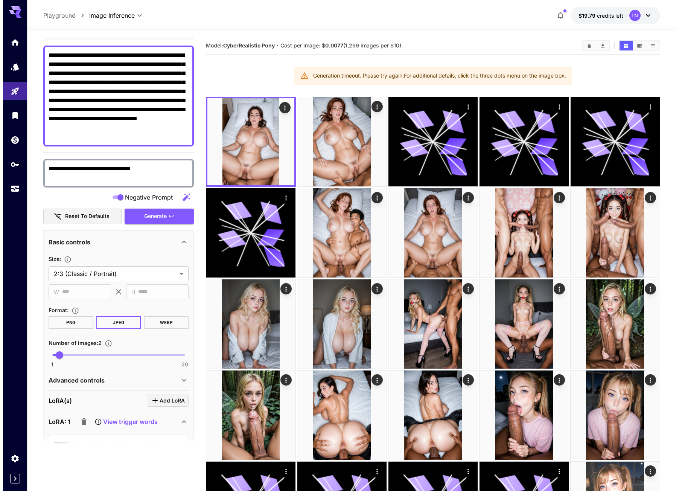
scroll to position [53, 0]
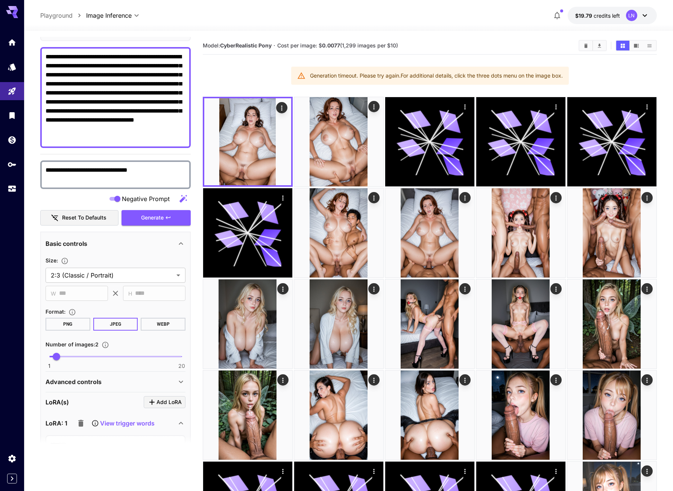
click at [128, 168] on textarea "**********" at bounding box center [116, 175] width 140 height 18
paste textarea
type textarea "**********"
click at [159, 222] on span "Generate" at bounding box center [152, 217] width 23 height 9
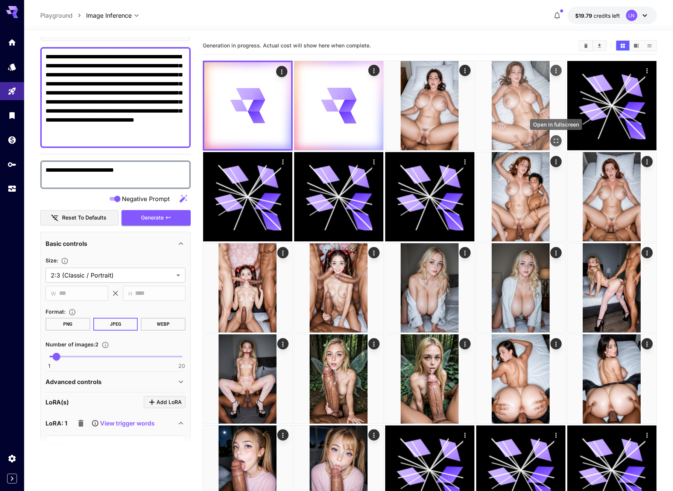
click at [553, 140] on icon "Open in fullscreen" at bounding box center [557, 141] width 8 height 8
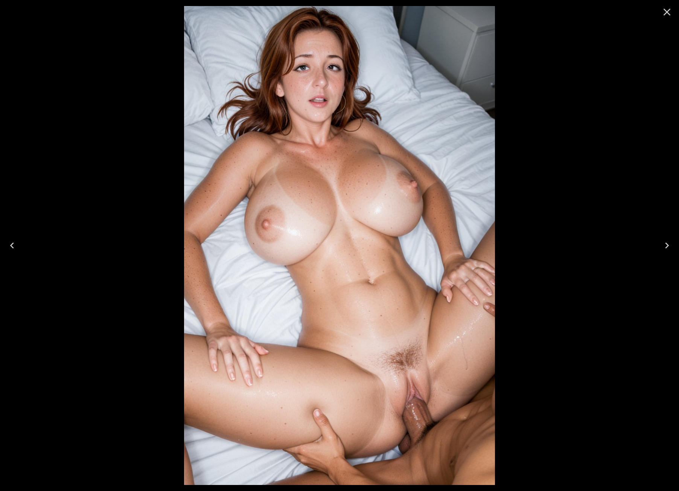
click at [668, 11] on icon "Close" at bounding box center [667, 12] width 7 height 7
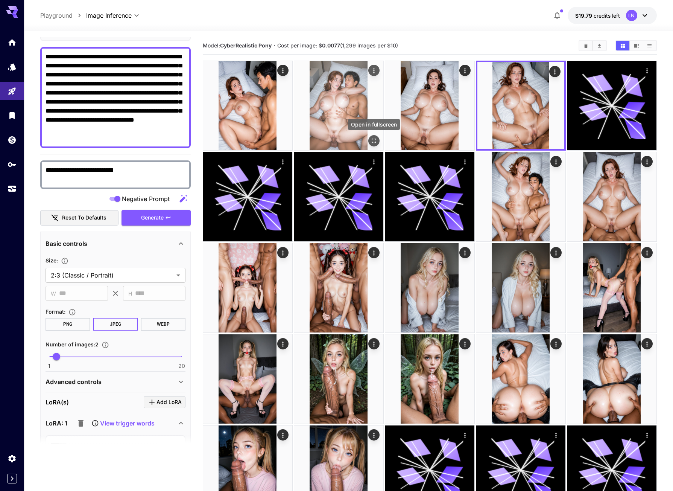
click at [371, 138] on icon "Open in fullscreen" at bounding box center [374, 141] width 8 height 8
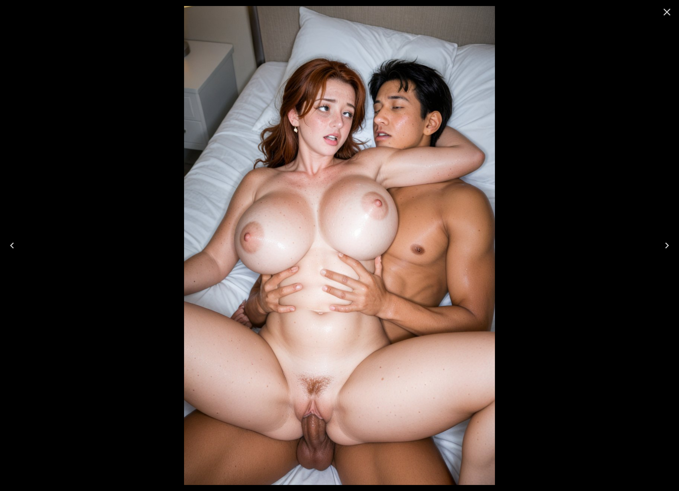
click at [11, 244] on icon "Previous" at bounding box center [12, 245] width 12 height 12
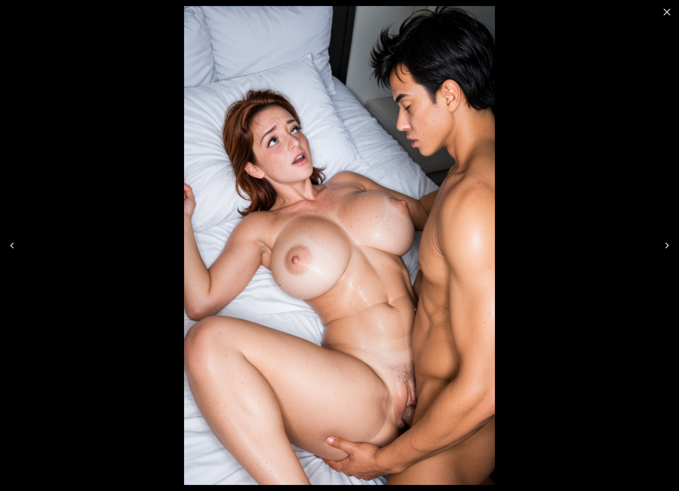
scroll to position [53, 0]
click at [664, 243] on icon "Next" at bounding box center [667, 245] width 12 height 12
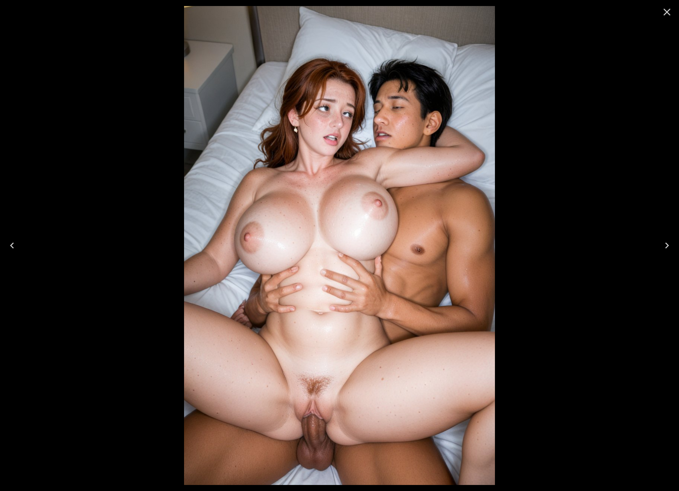
click at [667, 13] on icon "Close" at bounding box center [667, 12] width 12 height 12
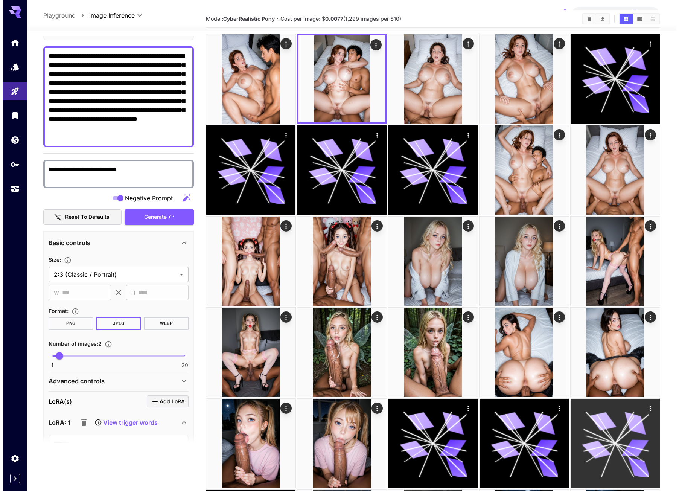
scroll to position [0, 0]
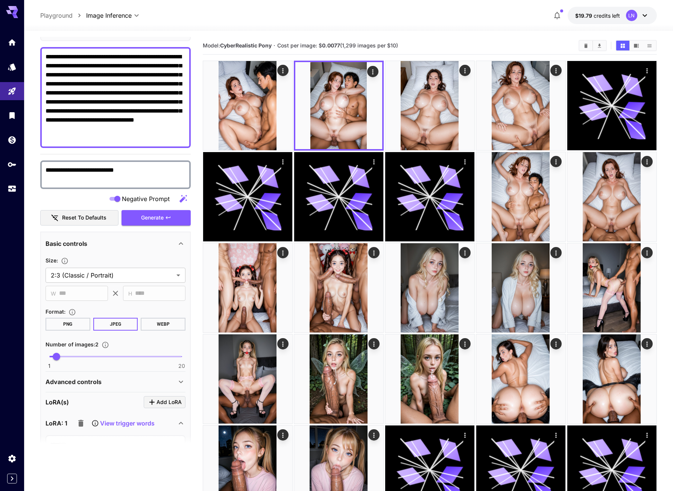
click at [265, 14] on div "**********" at bounding box center [348, 15] width 617 height 17
drag, startPoint x: 166, startPoint y: 75, endPoint x: 171, endPoint y: 147, distance: 72.0
click at [171, 147] on div "**********" at bounding box center [115, 97] width 151 height 101
paste textarea "**********"
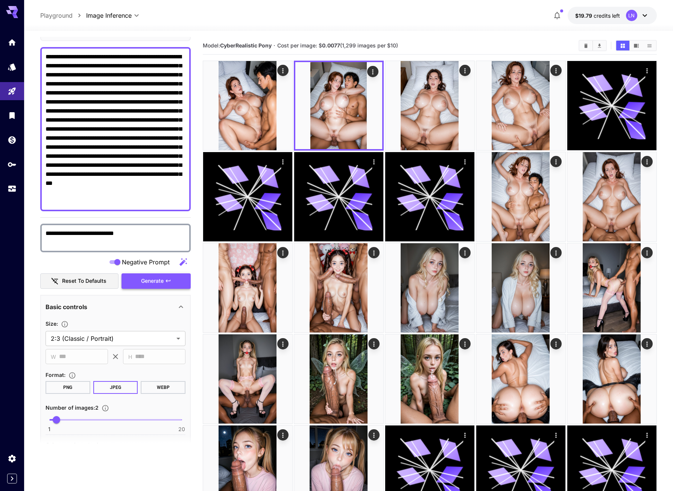
type textarea "**********"
click at [160, 284] on span "Generate" at bounding box center [152, 280] width 23 height 9
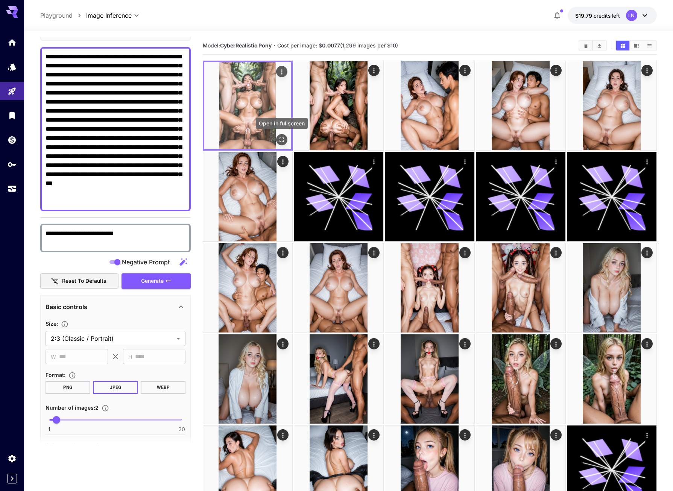
click at [277, 135] on div "Open in fullscreen" at bounding box center [281, 139] width 11 height 11
click at [277, 137] on button "Open in fullscreen" at bounding box center [281, 139] width 11 height 11
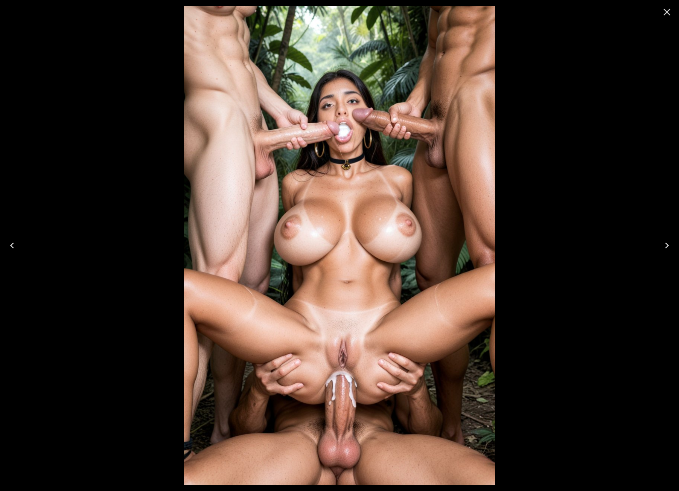
click at [660, 248] on button "Next" at bounding box center [667, 245] width 24 height 30
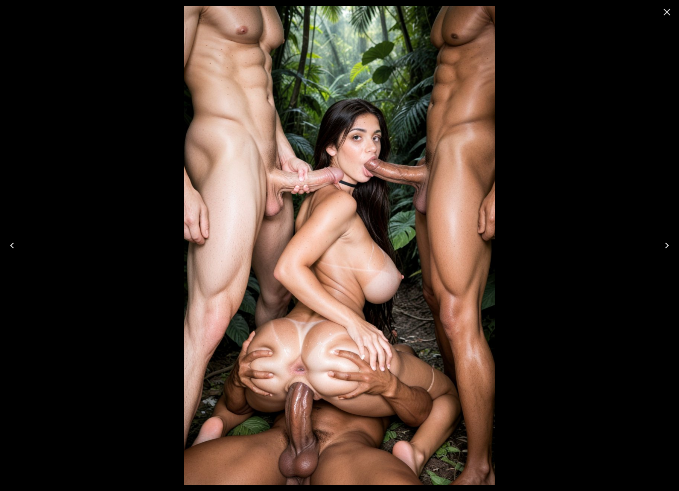
scroll to position [53, 0]
click at [663, 14] on icon "Close" at bounding box center [667, 12] width 12 height 12
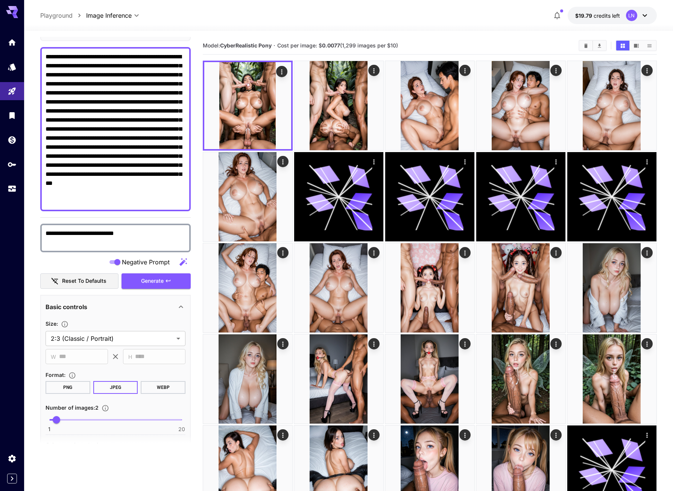
drag, startPoint x: 166, startPoint y: 78, endPoint x: 186, endPoint y: 200, distance: 124.4
click at [186, 200] on div "**********" at bounding box center [115, 129] width 151 height 164
paste textarea "**********"
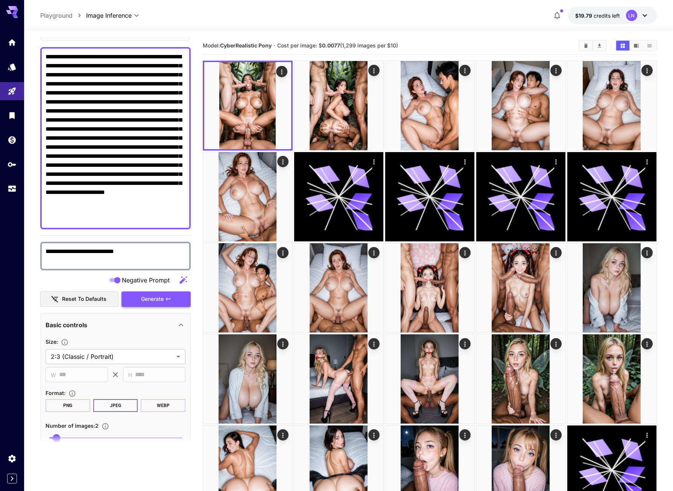
type textarea "**********"
click at [169, 302] on button "Generate" at bounding box center [156, 298] width 69 height 15
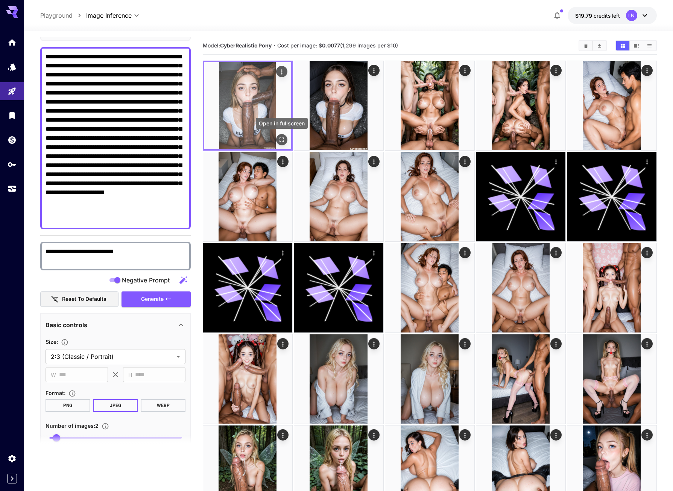
click at [283, 139] on icon "Open in fullscreen" at bounding box center [282, 140] width 8 height 8
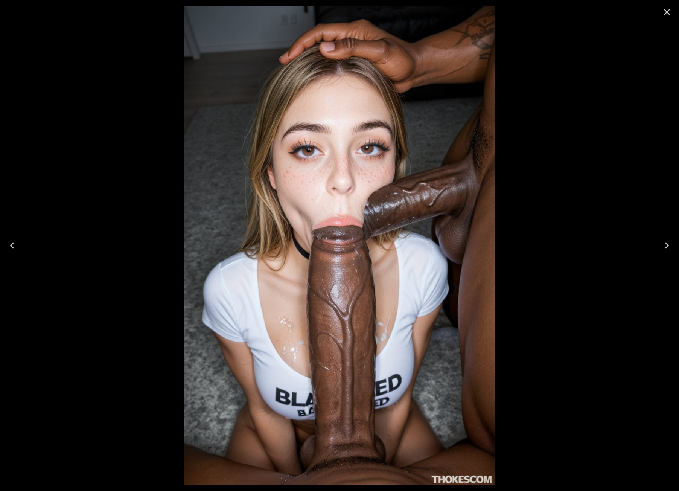
click at [667, 244] on icon "Next" at bounding box center [667, 245] width 4 height 6
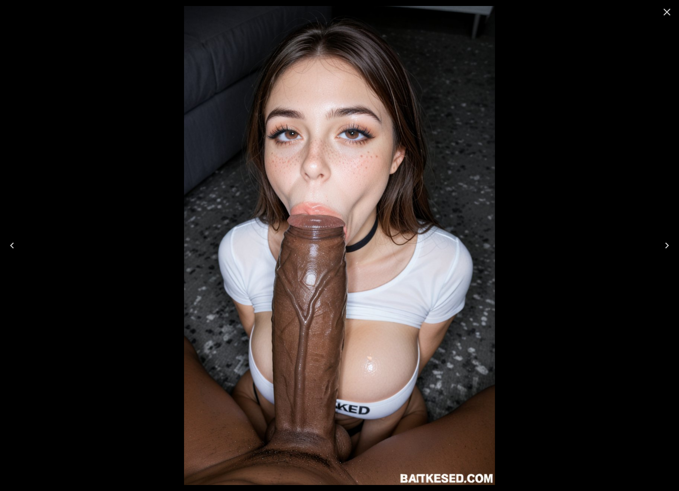
click at [666, 14] on icon "Close" at bounding box center [667, 12] width 7 height 7
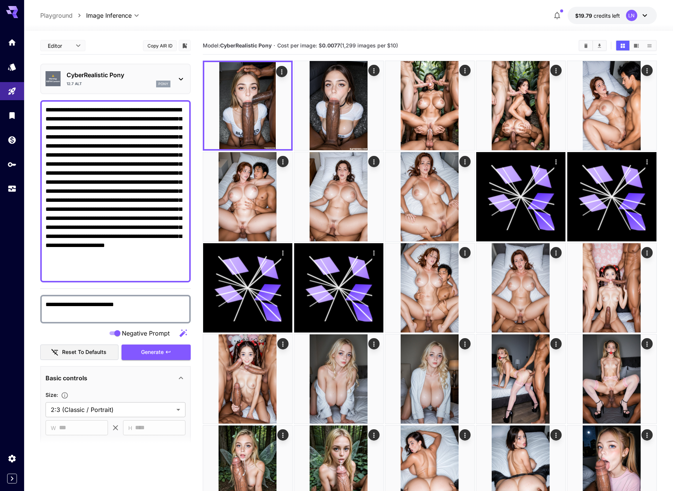
scroll to position [53, 0]
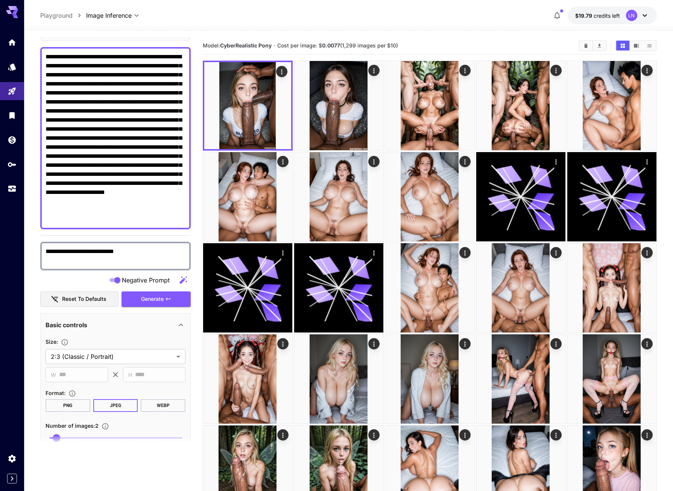
drag, startPoint x: 166, startPoint y: 78, endPoint x: 171, endPoint y: 235, distance: 157.4
paste textarea
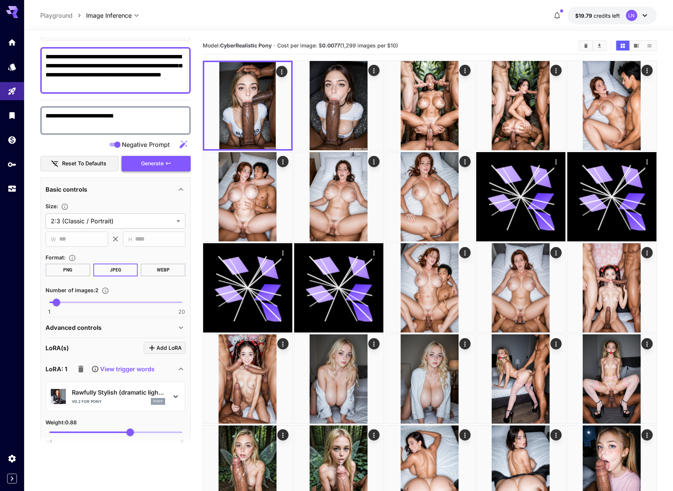
type textarea "**********"
click at [154, 166] on span "Generate" at bounding box center [152, 163] width 23 height 9
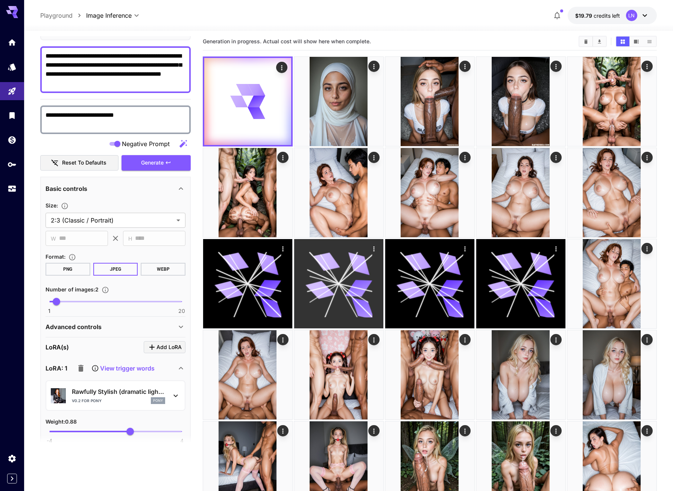
scroll to position [0, 0]
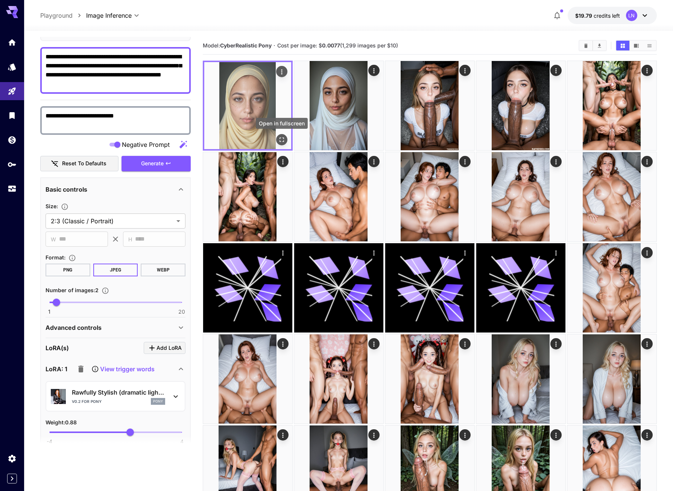
click at [283, 137] on icon "Open in fullscreen" at bounding box center [282, 140] width 8 height 8
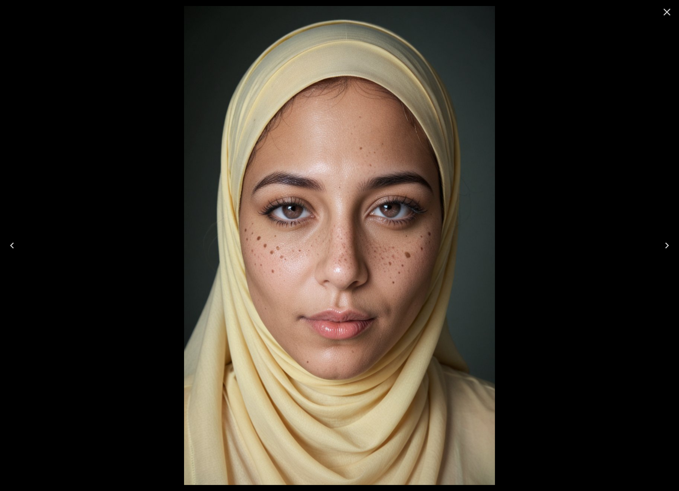
click at [658, 238] on button "Next" at bounding box center [667, 245] width 24 height 30
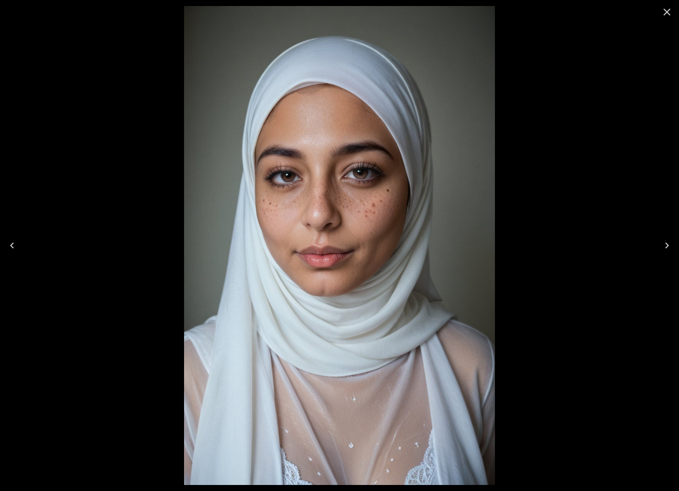
click at [672, 11] on icon "Close" at bounding box center [667, 12] width 12 height 12
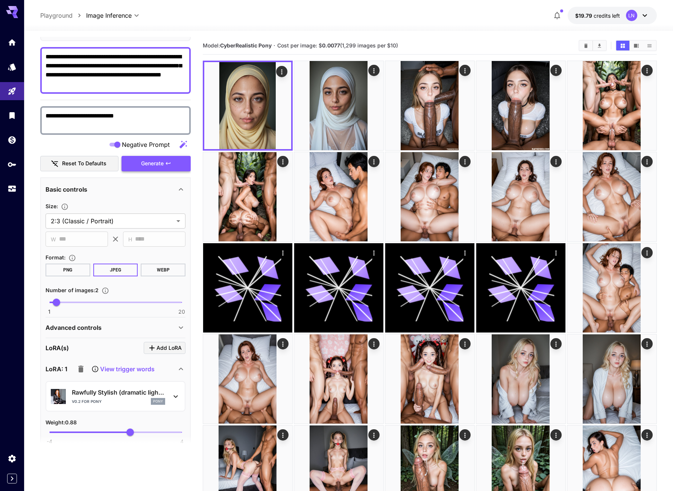
click at [145, 163] on span "Generate" at bounding box center [152, 163] width 23 height 9
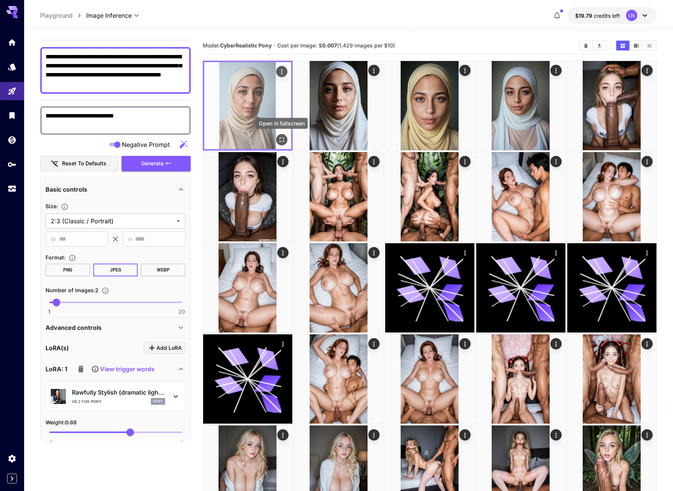
click at [284, 139] on icon "Open in fullscreen" at bounding box center [282, 140] width 8 height 8
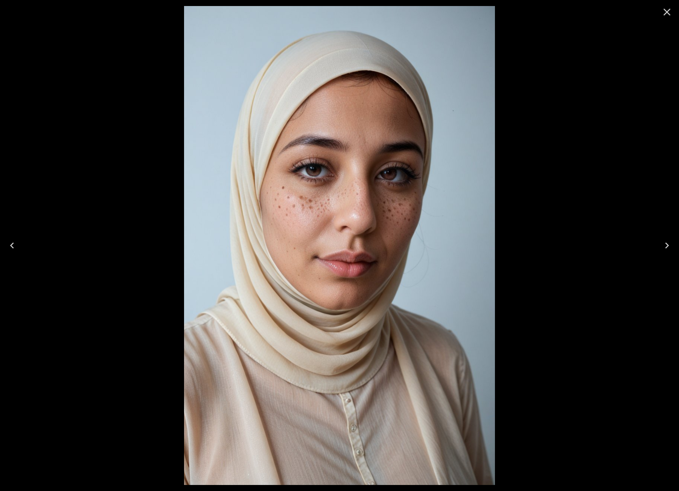
click at [666, 250] on icon "Next" at bounding box center [667, 245] width 12 height 12
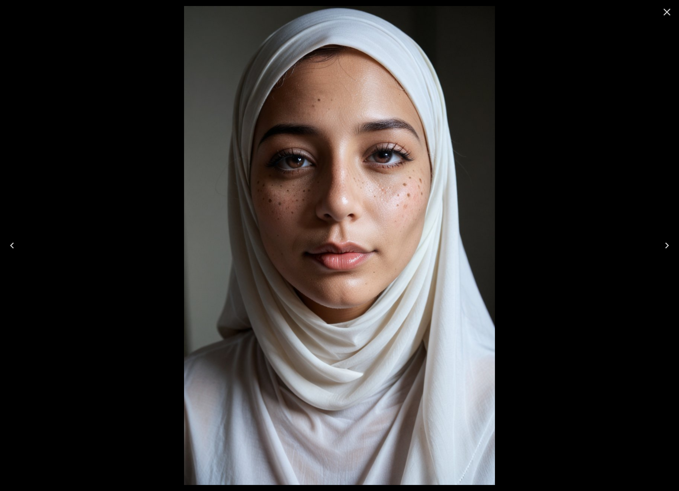
click at [666, 250] on icon "Next" at bounding box center [667, 245] width 12 height 12
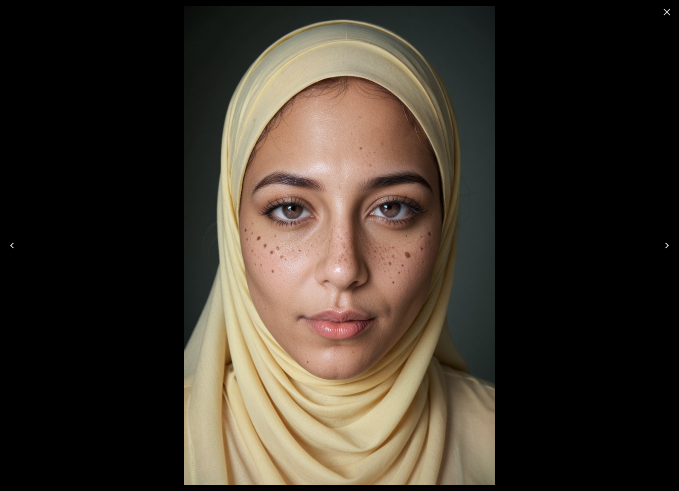
click at [666, 250] on icon "Next" at bounding box center [667, 245] width 12 height 12
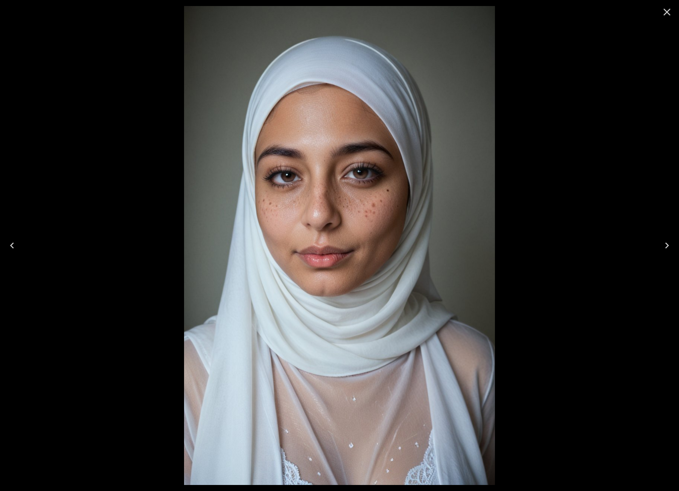
click at [667, 12] on icon "Close" at bounding box center [667, 12] width 7 height 7
